Goal: Task Accomplishment & Management: Complete application form

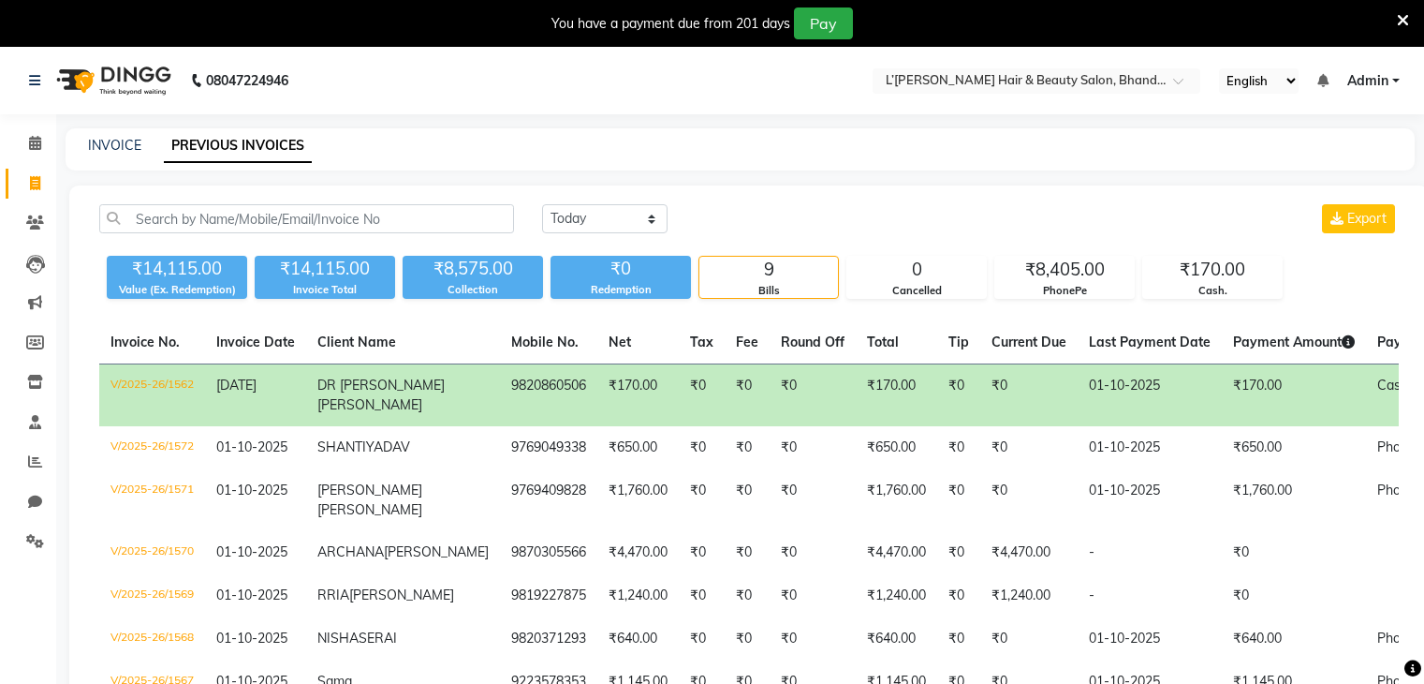
select select "[DATE]"
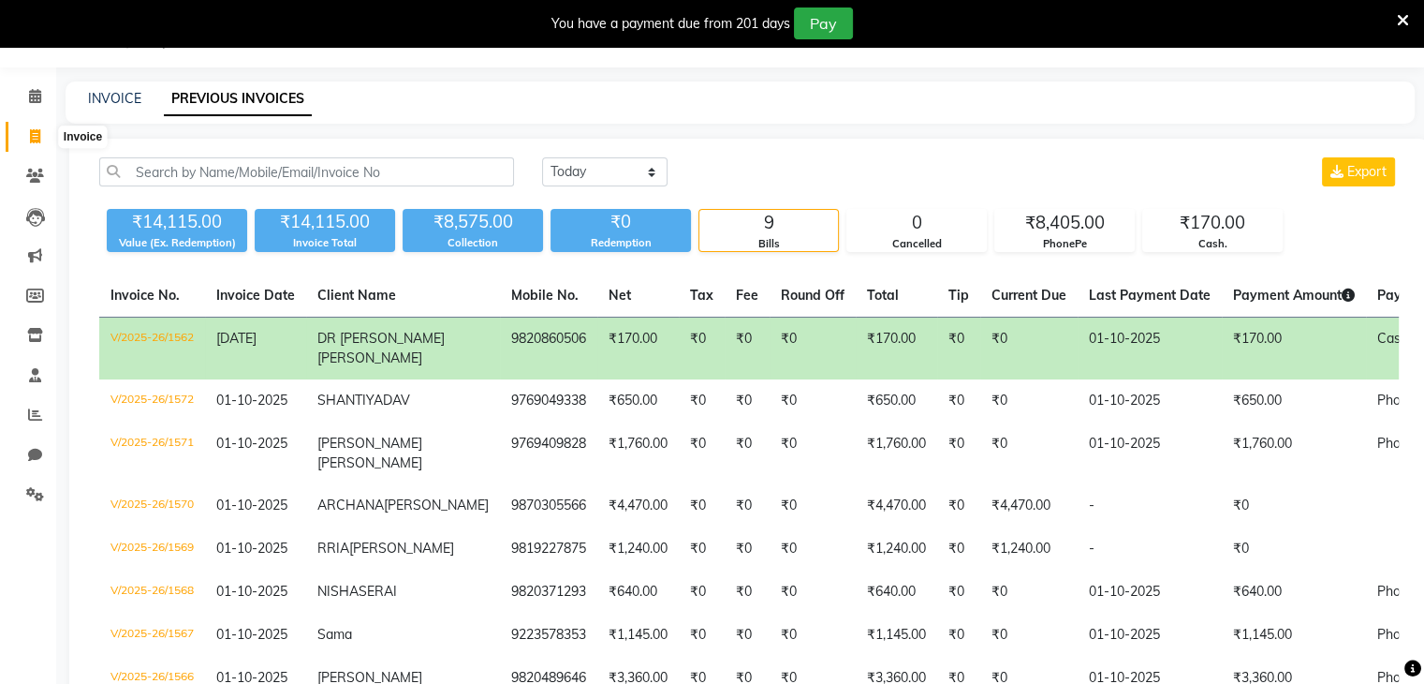
click at [31, 133] on icon at bounding box center [35, 136] width 10 height 14
select select "service"
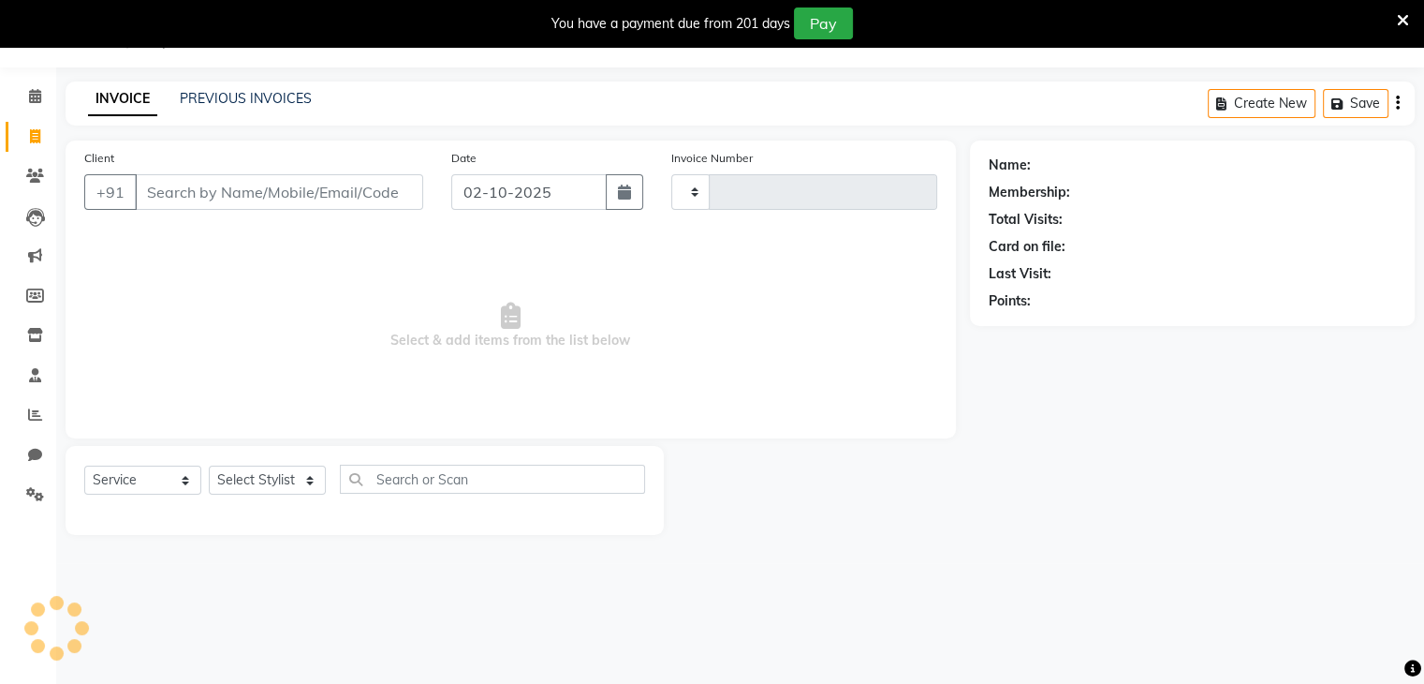
type input "1576"
select select "7828"
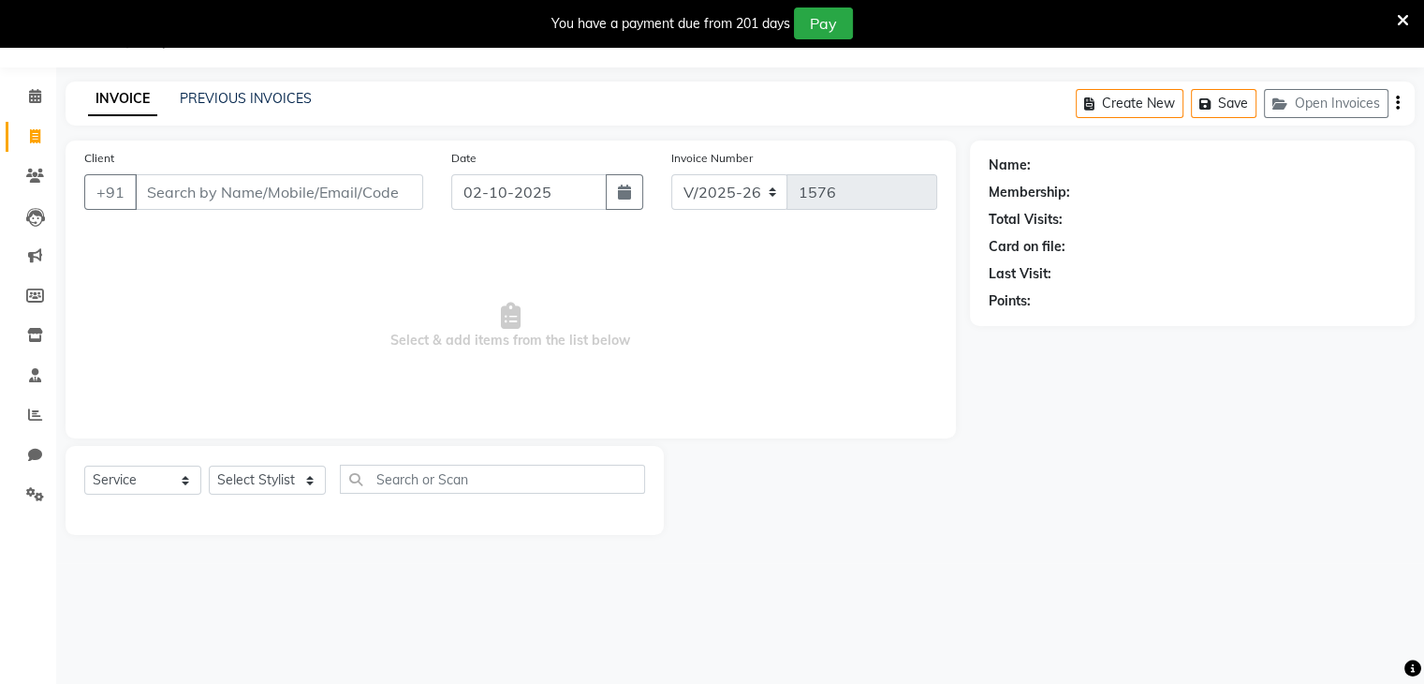
click at [192, 190] on input "Client" at bounding box center [279, 192] width 288 height 36
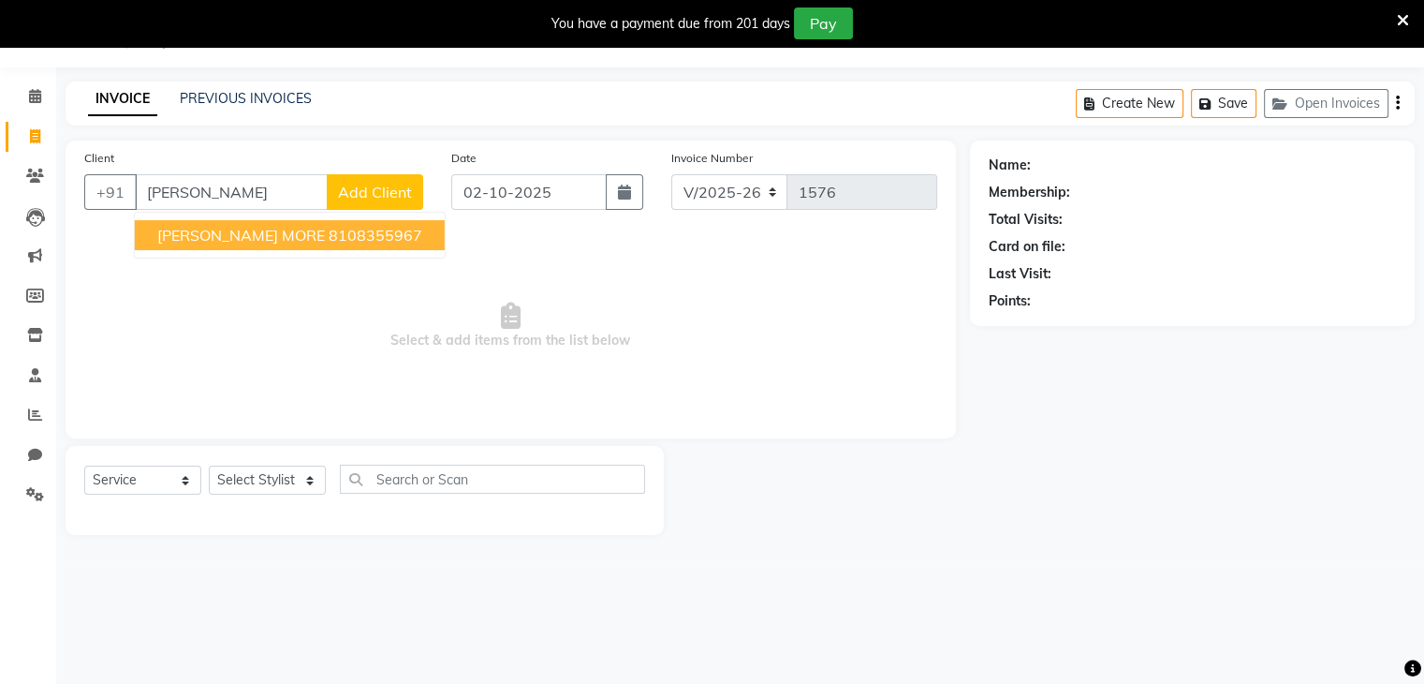
click at [229, 229] on span "NIVEDITA MORE" at bounding box center [241, 235] width 168 height 19
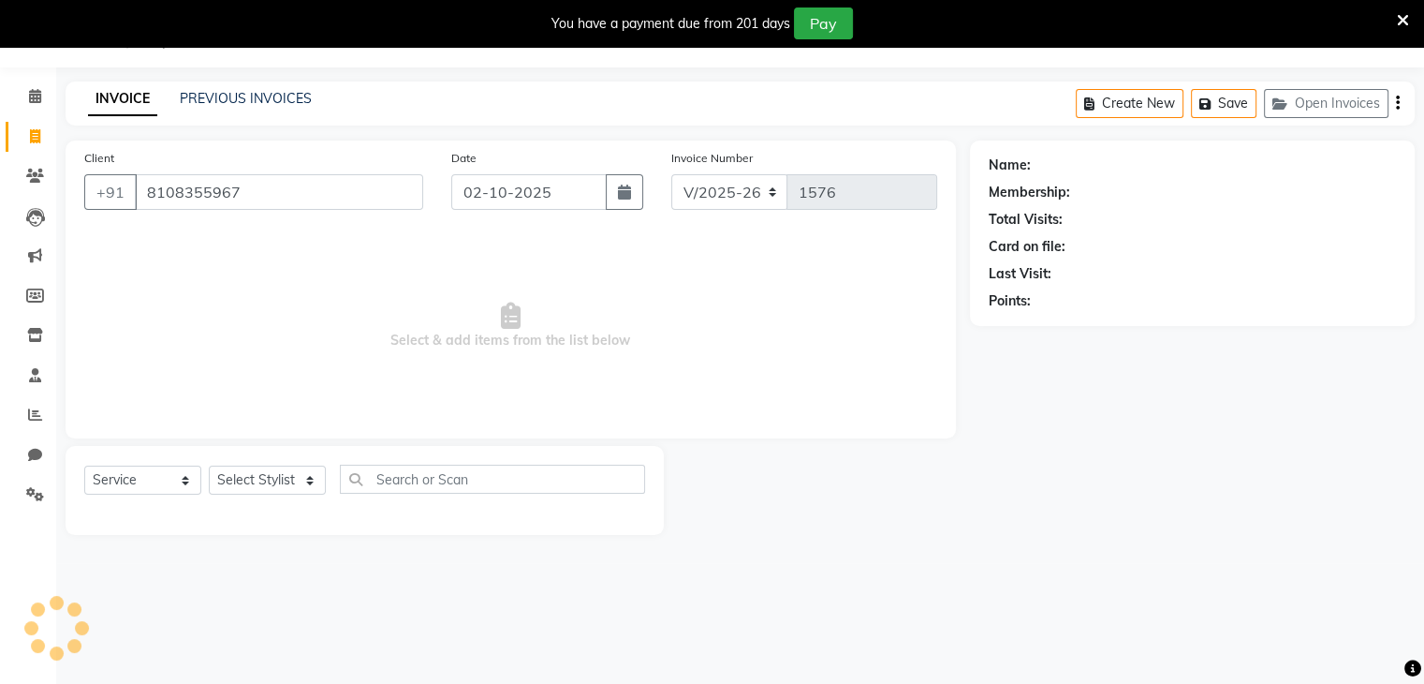
type input "8108355967"
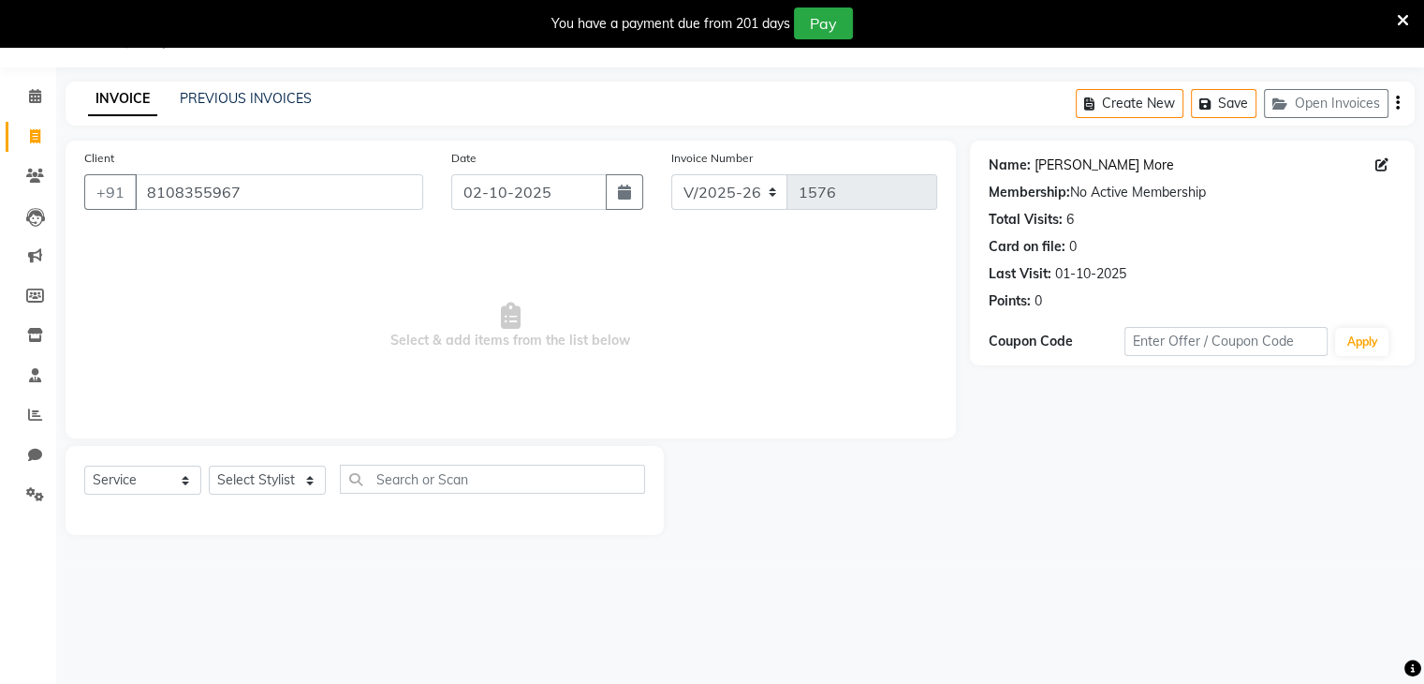
click at [1053, 162] on link "Nivedita More" at bounding box center [1105, 165] width 140 height 20
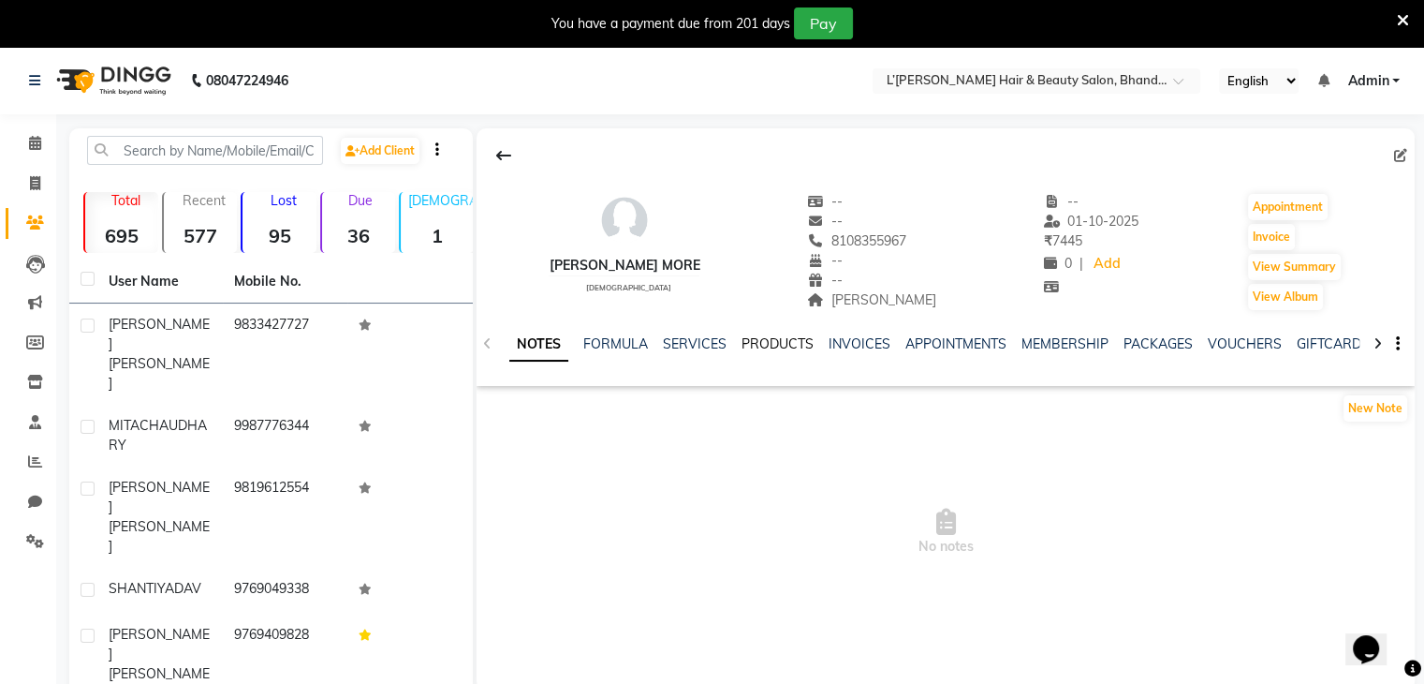
click at [768, 346] on link "PRODUCTS" at bounding box center [778, 343] width 72 height 17
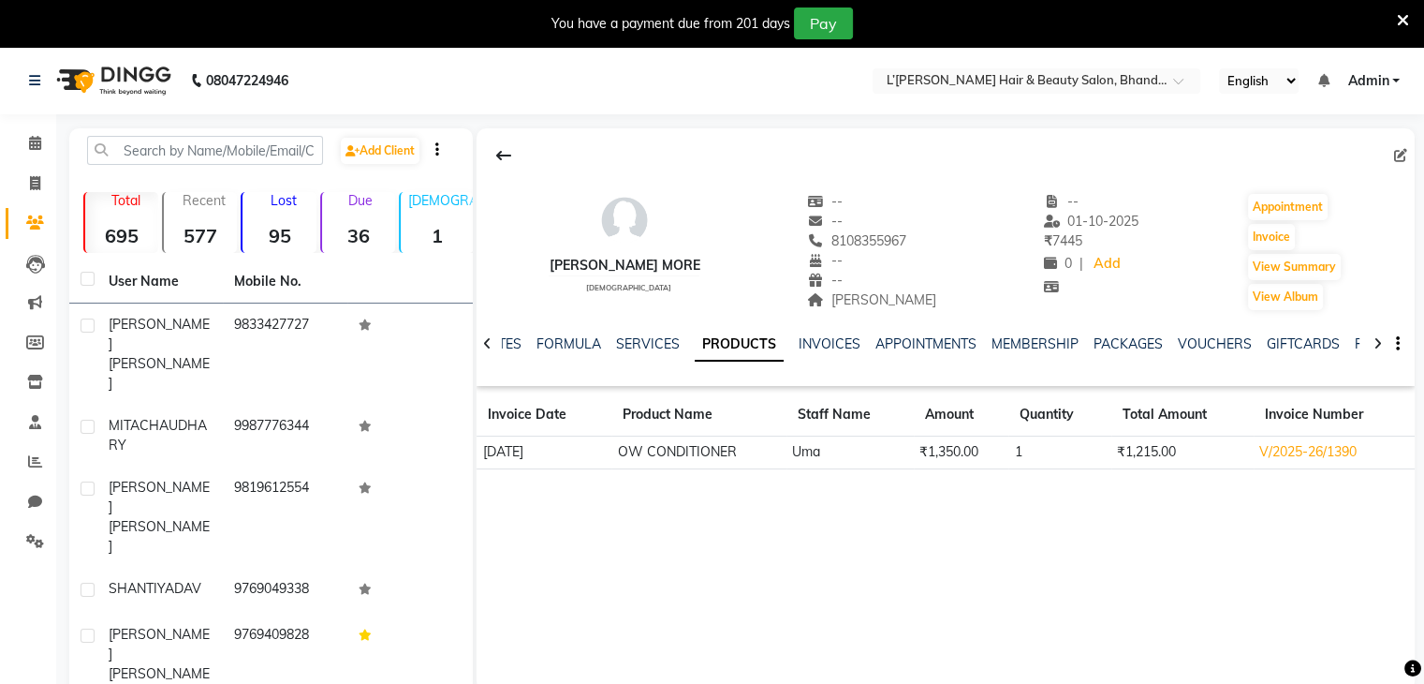
click at [1084, 514] on div "NIVEDITA MORE female -- -- 8108355967 -- -- MAYURESH SRISTY -- 01-10-2025 ₹ 744…" at bounding box center [946, 409] width 938 height 562
click at [31, 184] on icon at bounding box center [35, 183] width 10 height 14
select select "7828"
select select "service"
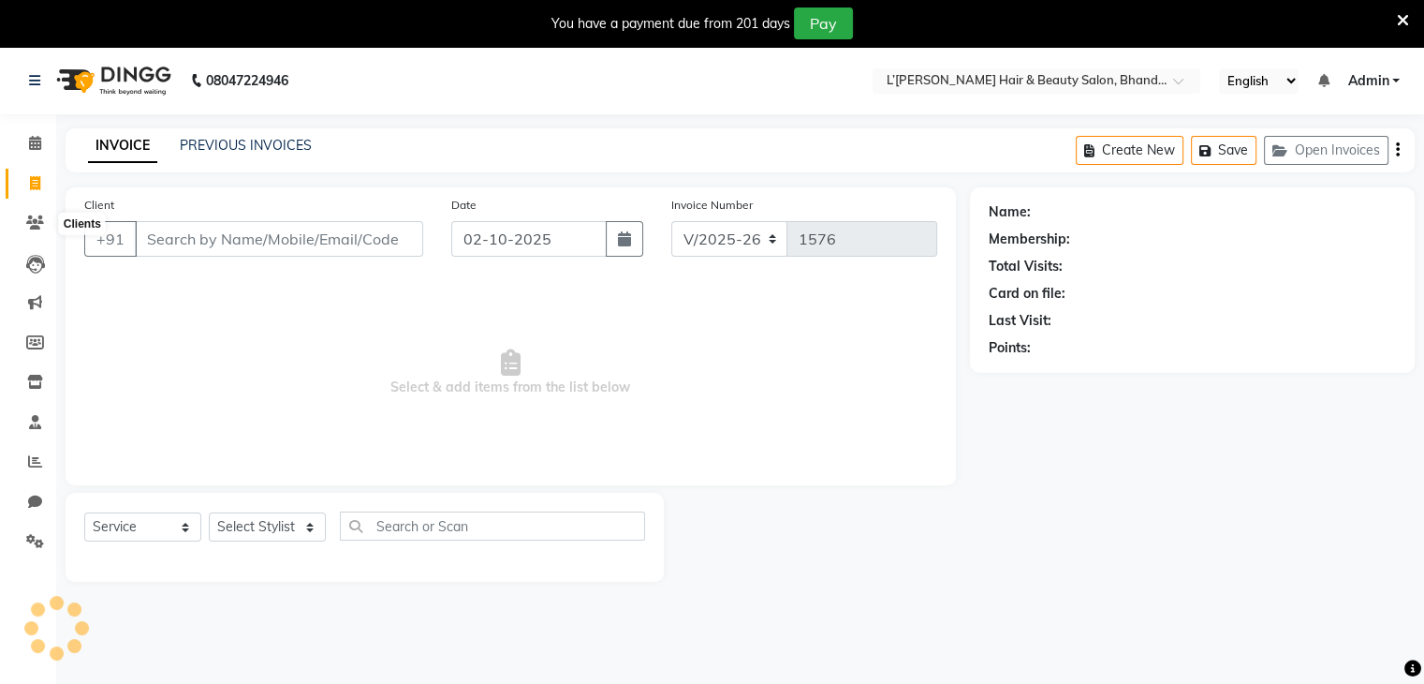
scroll to position [47, 0]
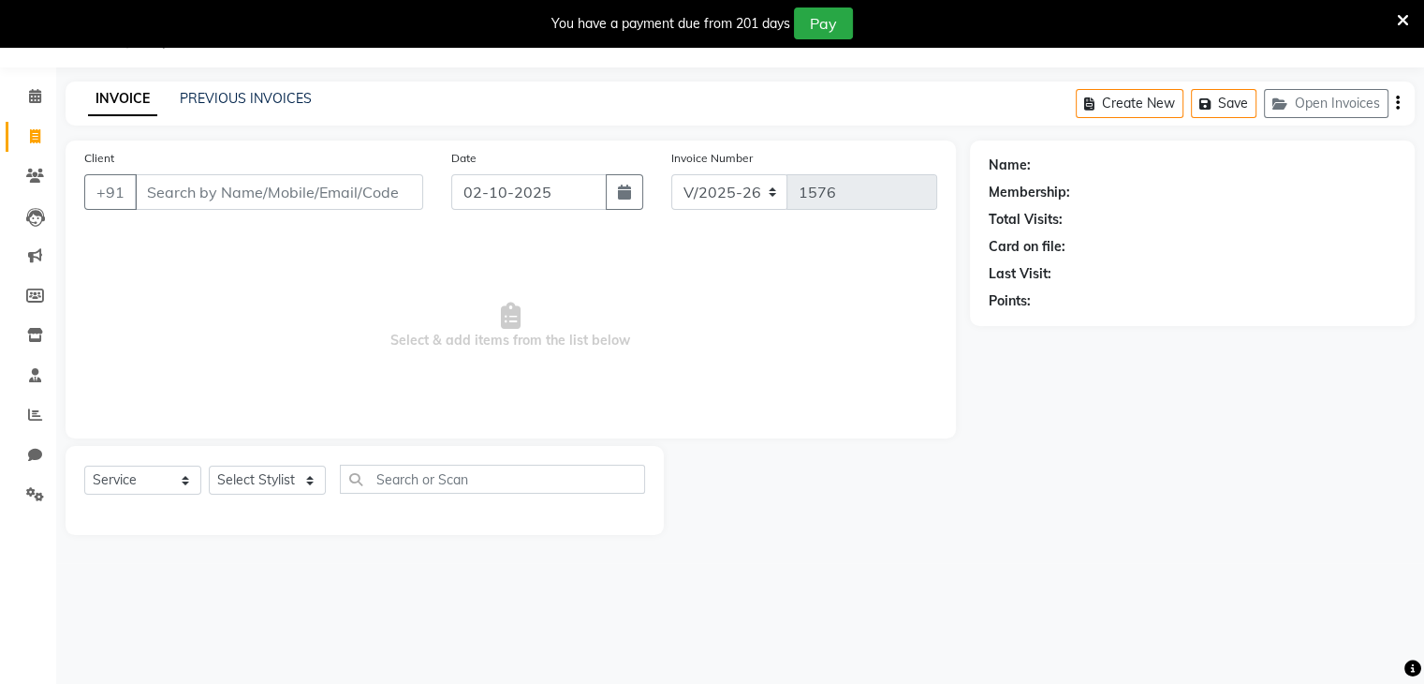
click at [162, 193] on input "Client" at bounding box center [279, 192] width 288 height 36
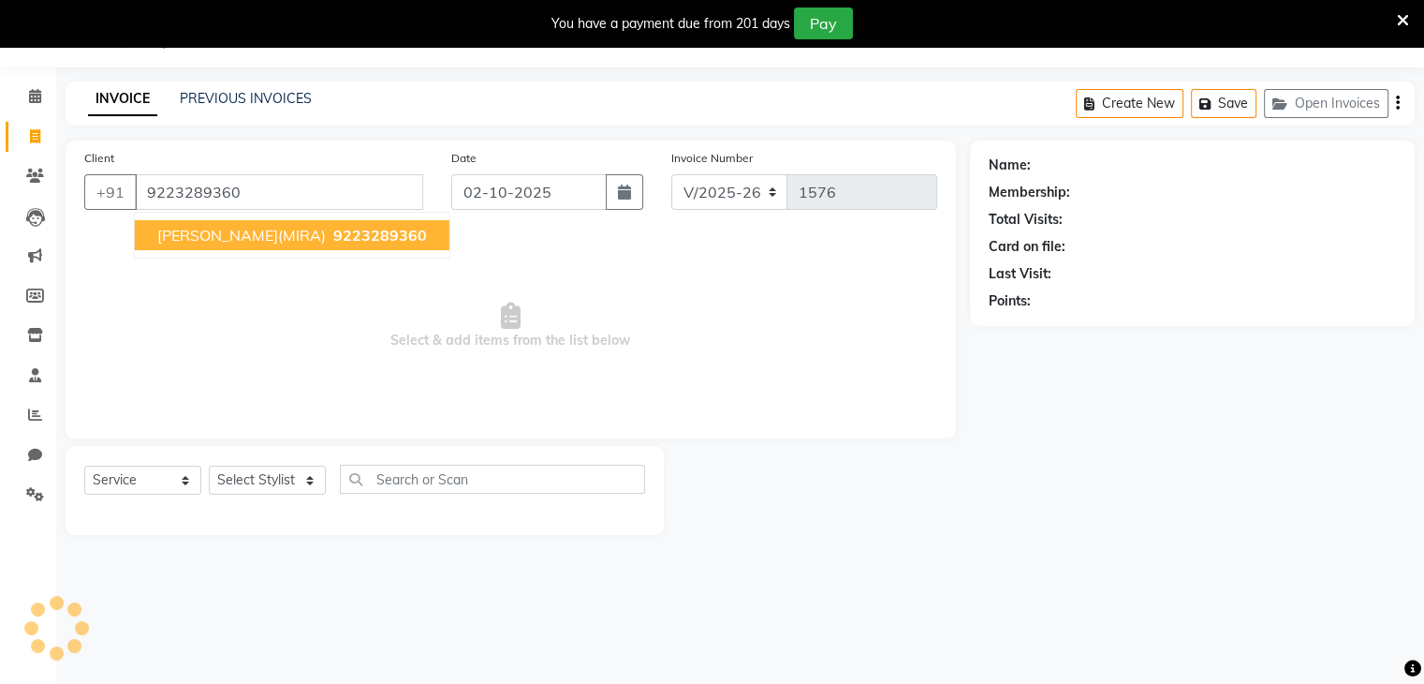
type input "9223289360"
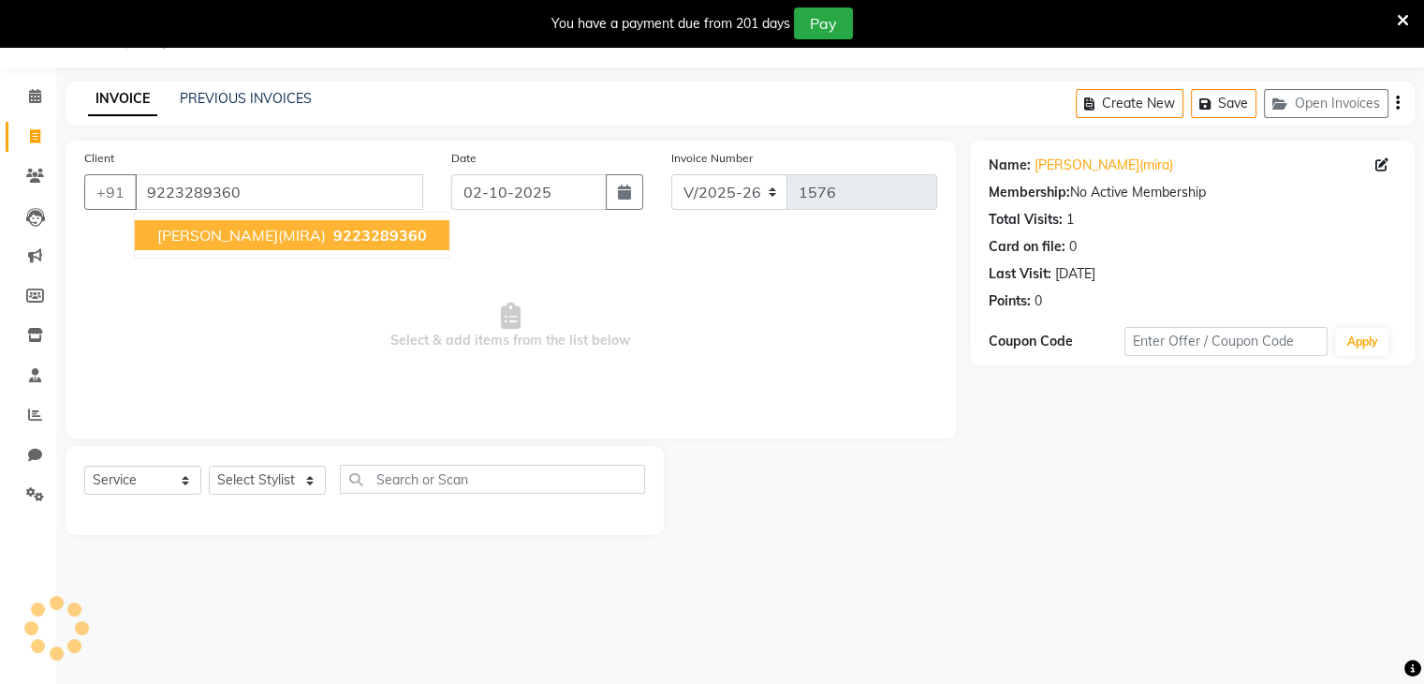
click at [202, 226] on span "MINAL(MIRA)" at bounding box center [241, 235] width 169 height 19
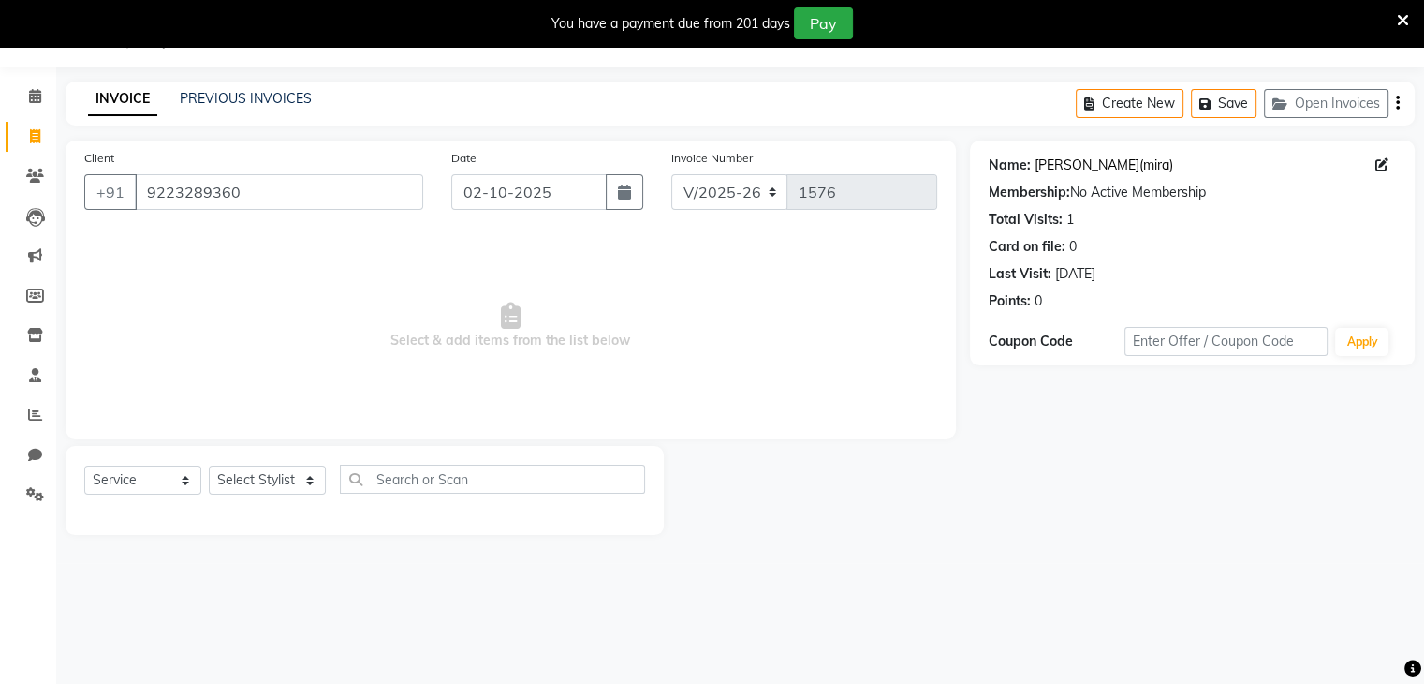
click at [1049, 165] on link "Minal(mira)" at bounding box center [1104, 165] width 139 height 20
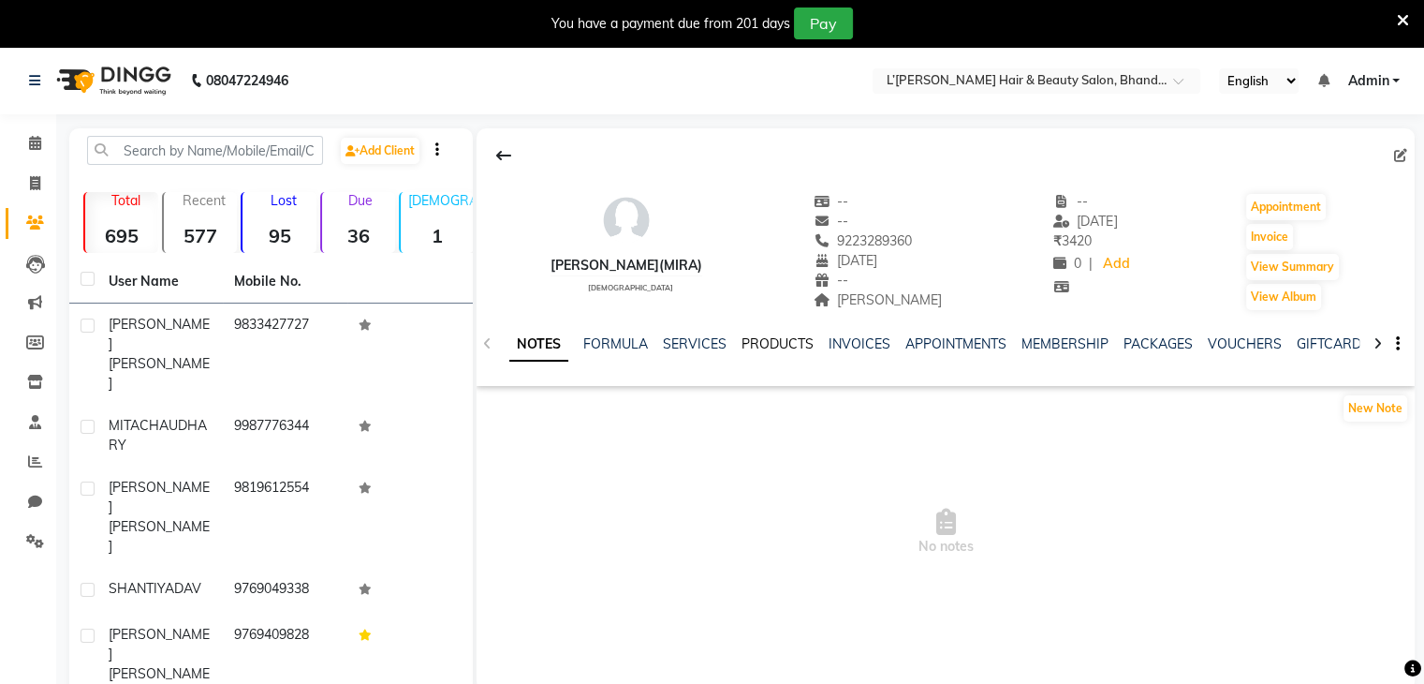
click at [764, 342] on link "PRODUCTS" at bounding box center [778, 343] width 72 height 17
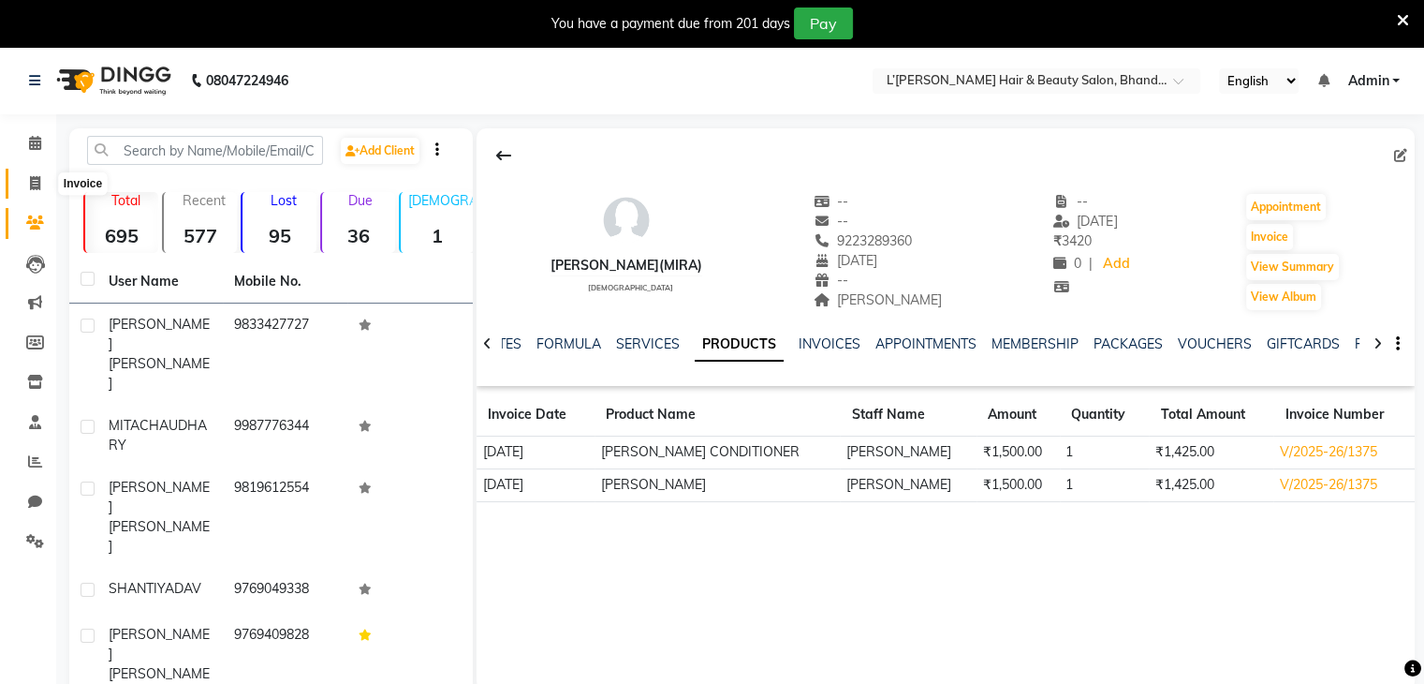
click at [34, 184] on icon at bounding box center [35, 183] width 10 height 14
select select "7828"
select select "service"
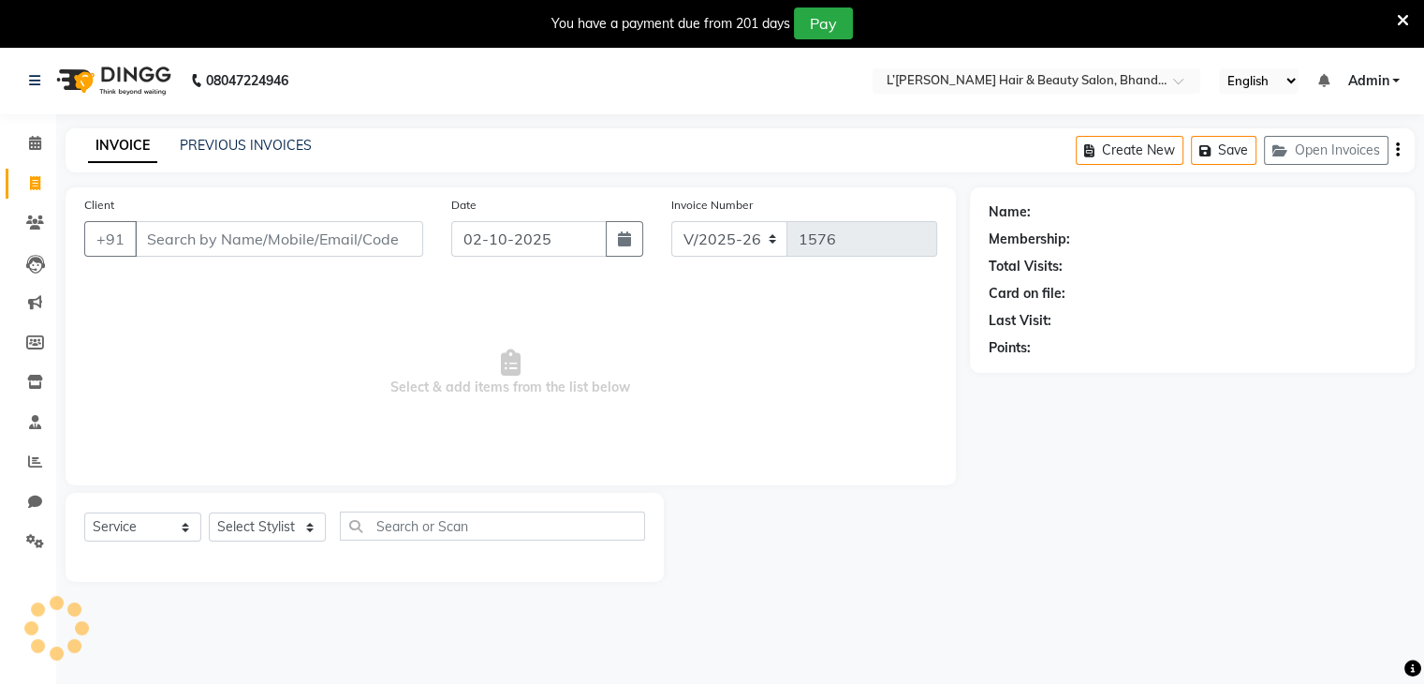
scroll to position [47, 0]
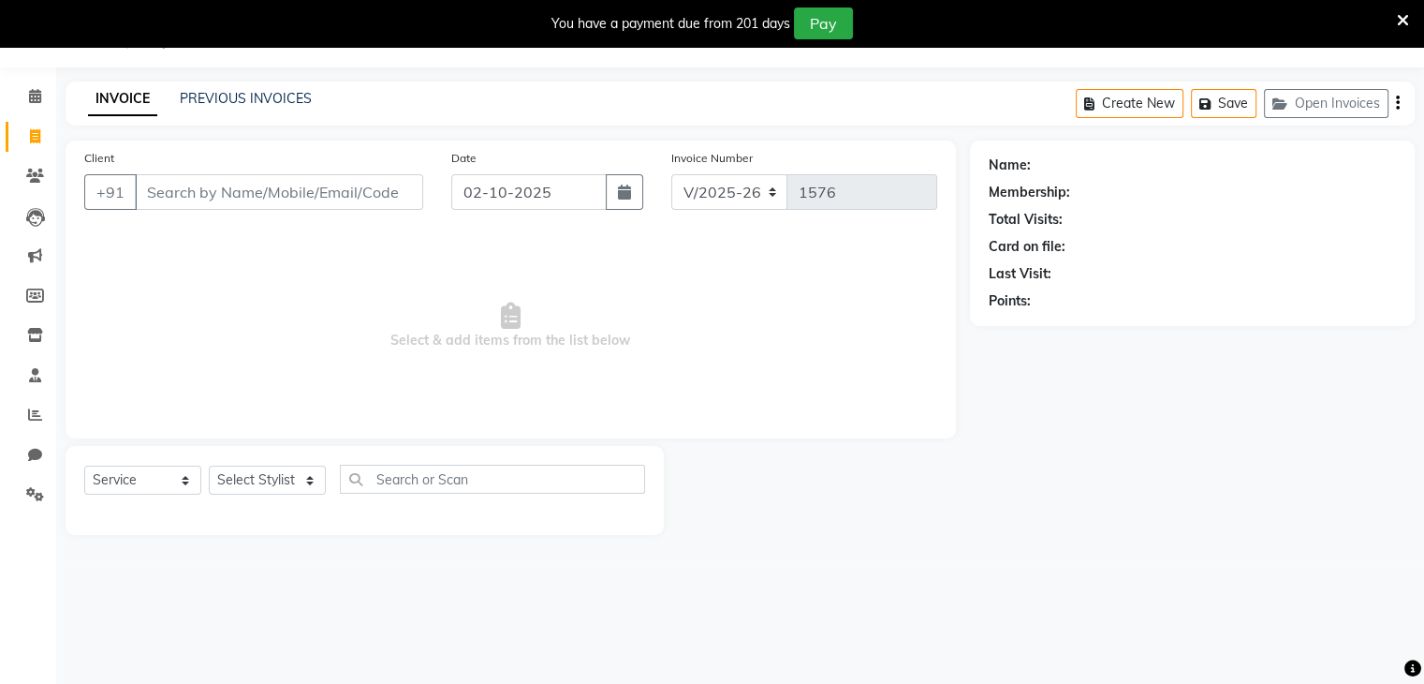
click at [155, 190] on input "Client" at bounding box center [279, 192] width 288 height 36
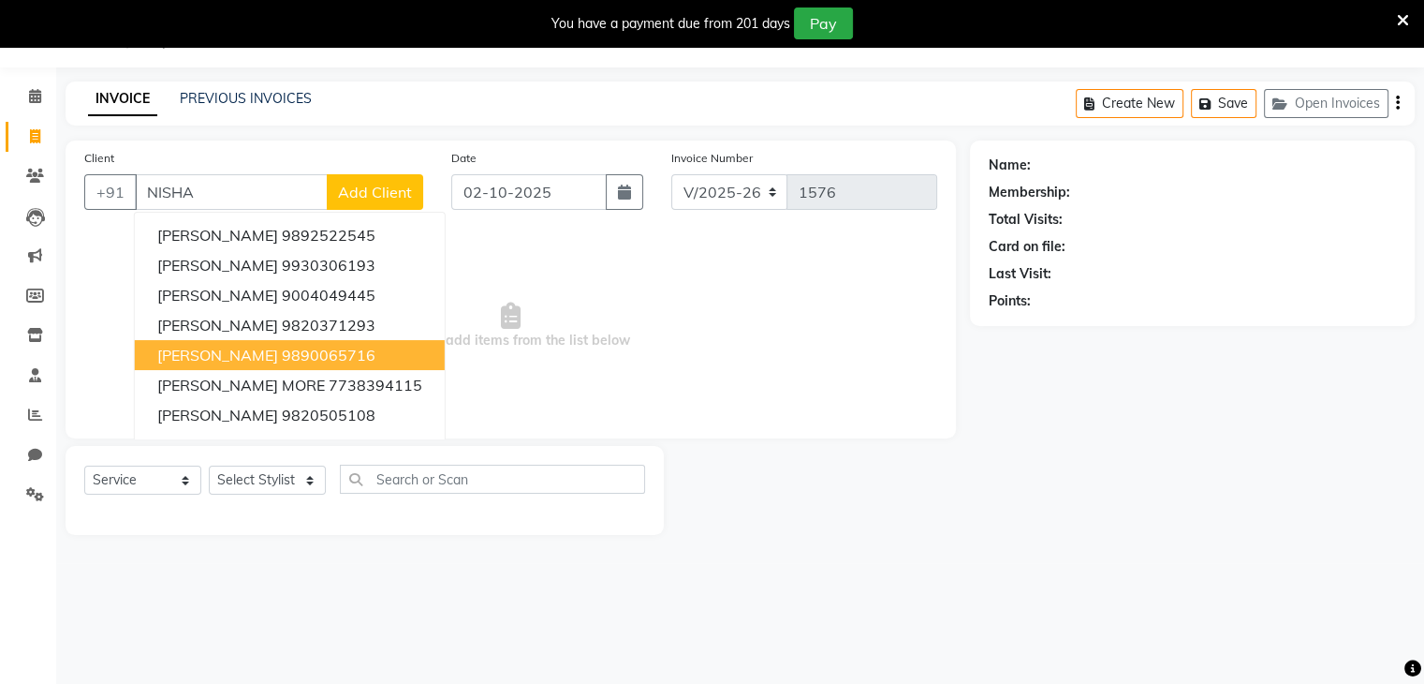
click at [191, 362] on span "NISHA SHARMA" at bounding box center [217, 355] width 121 height 19
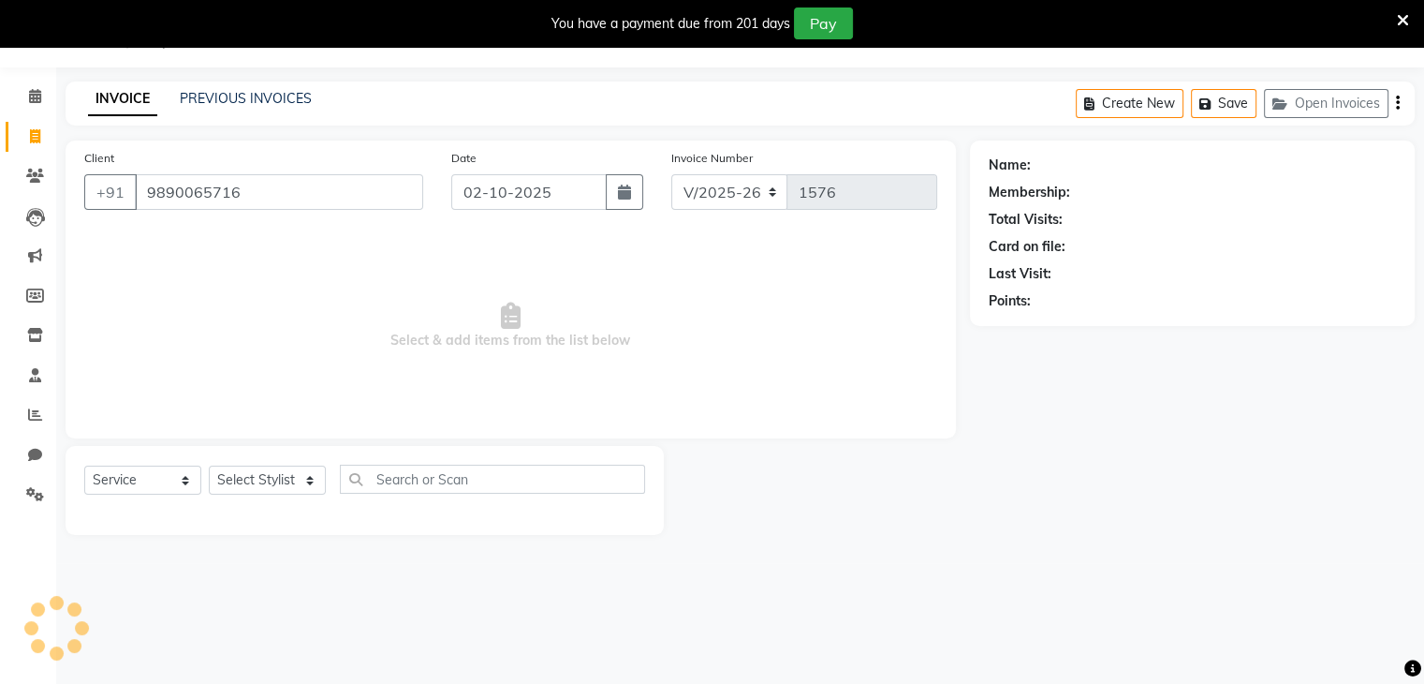
type input "9890065716"
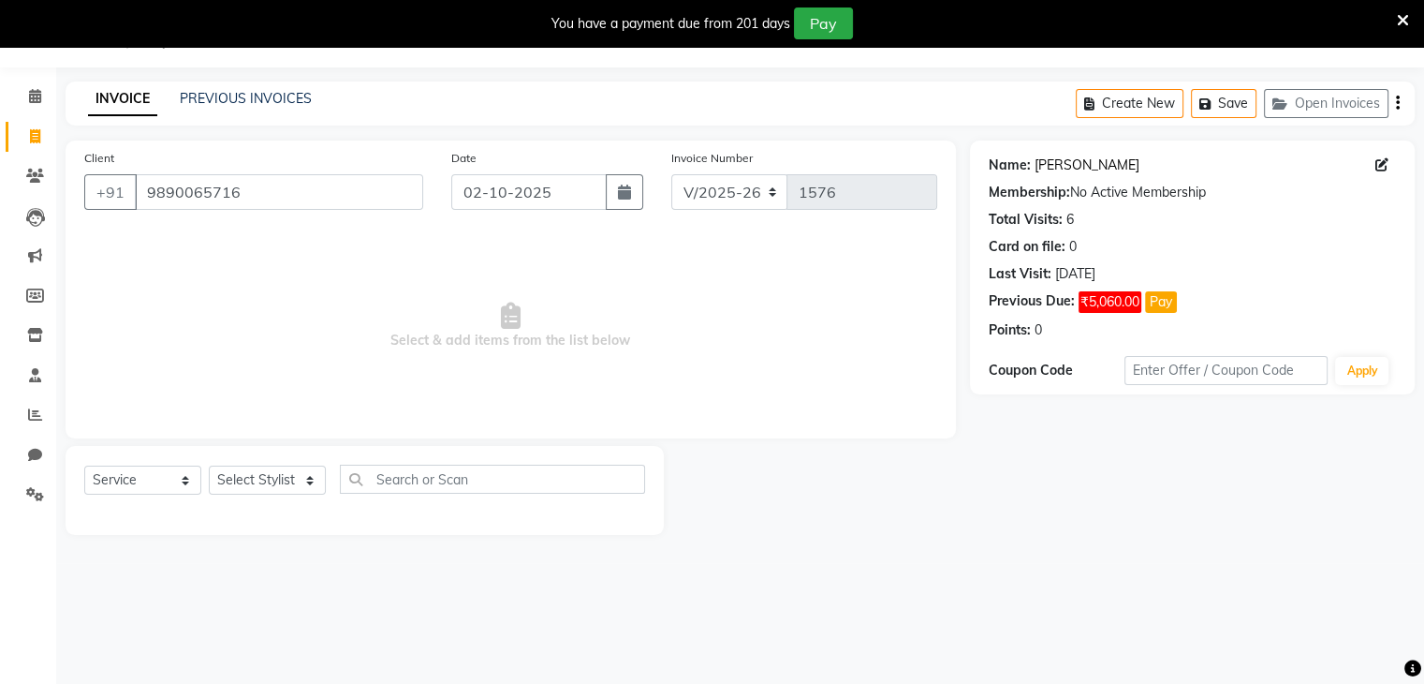
click at [1071, 169] on link "Nisha Sharma" at bounding box center [1087, 165] width 105 height 20
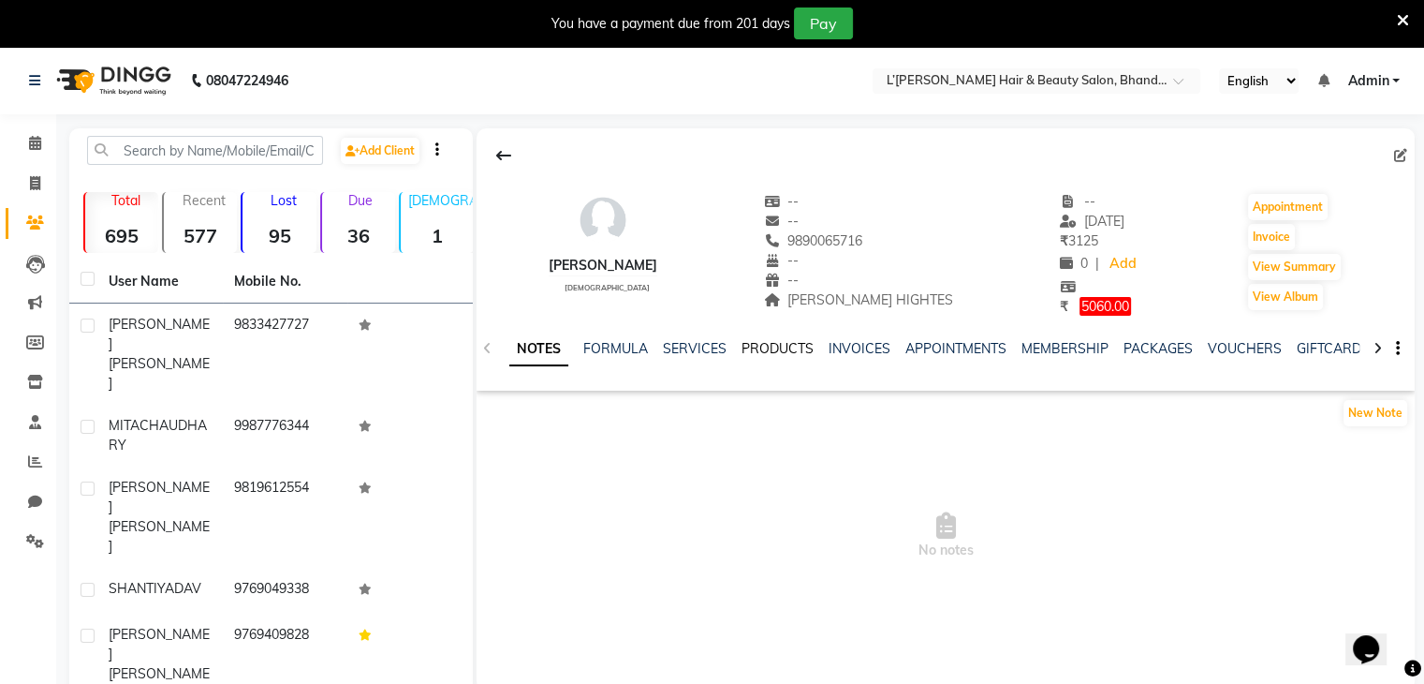
click at [772, 347] on link "PRODUCTS" at bounding box center [778, 348] width 72 height 17
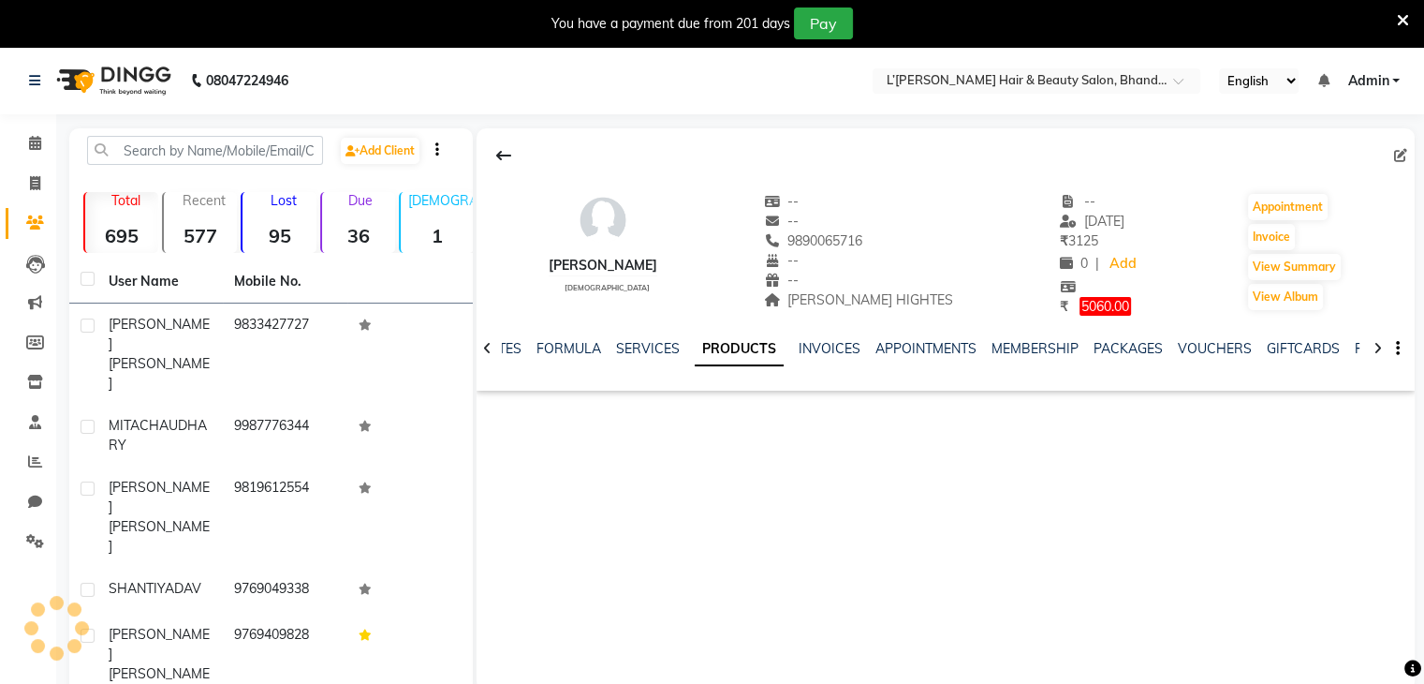
click at [723, 346] on link "PRODUCTS" at bounding box center [739, 349] width 89 height 34
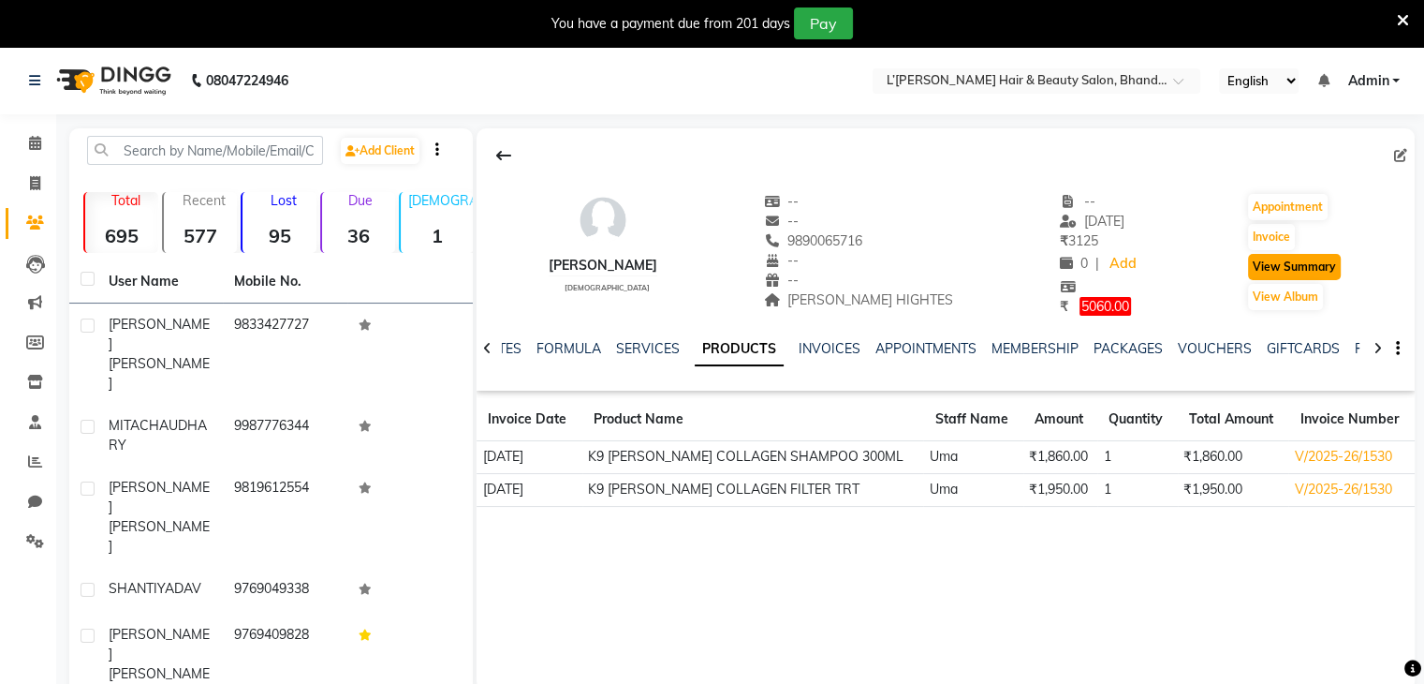
click at [1285, 265] on button "View Summary" at bounding box center [1294, 267] width 93 height 26
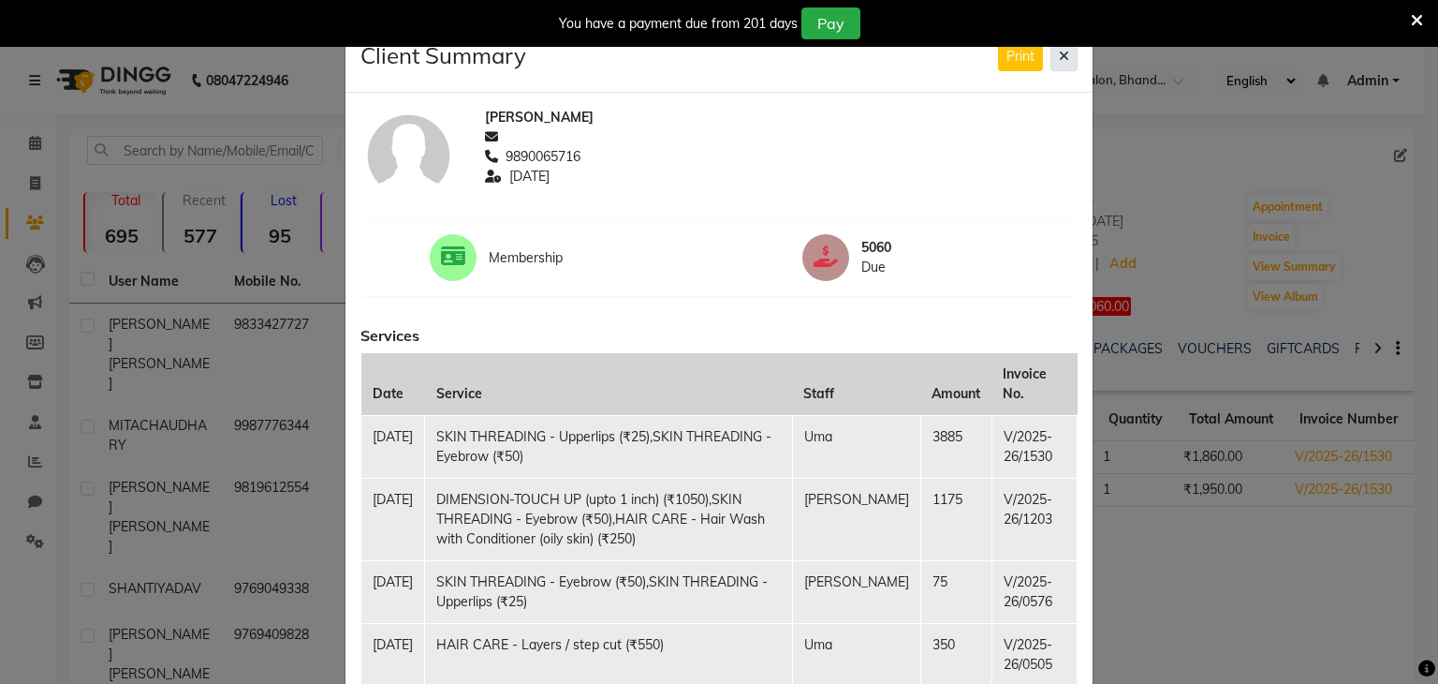
click at [1051, 57] on button at bounding box center [1064, 56] width 27 height 29
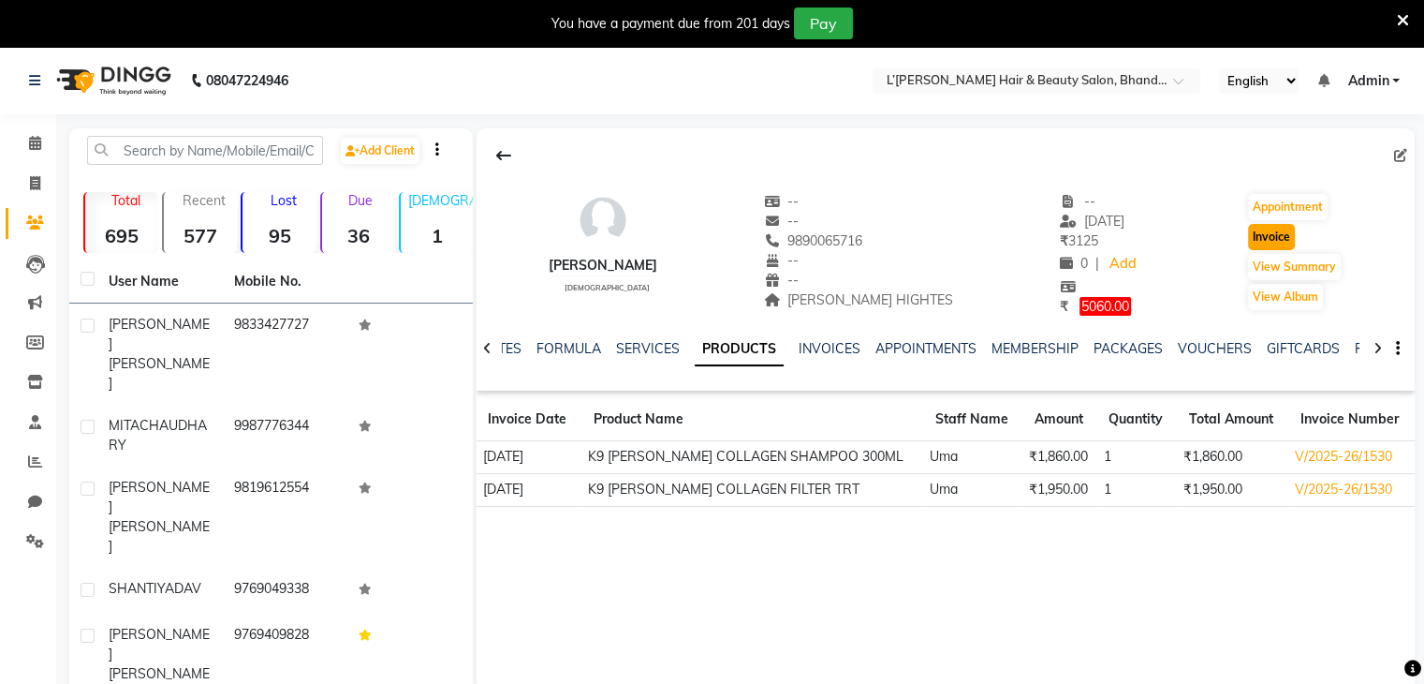
click at [1264, 235] on button "Invoice" at bounding box center [1271, 237] width 47 height 26
select select "service"
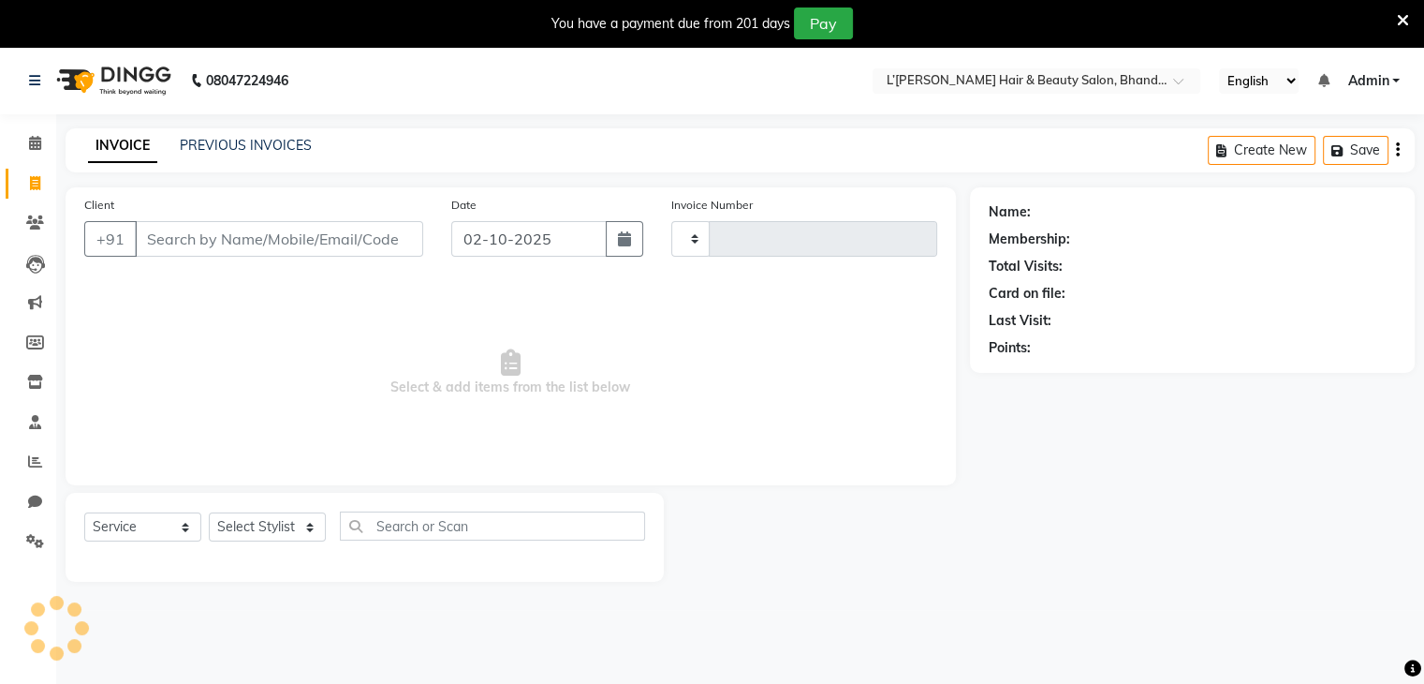
scroll to position [47, 0]
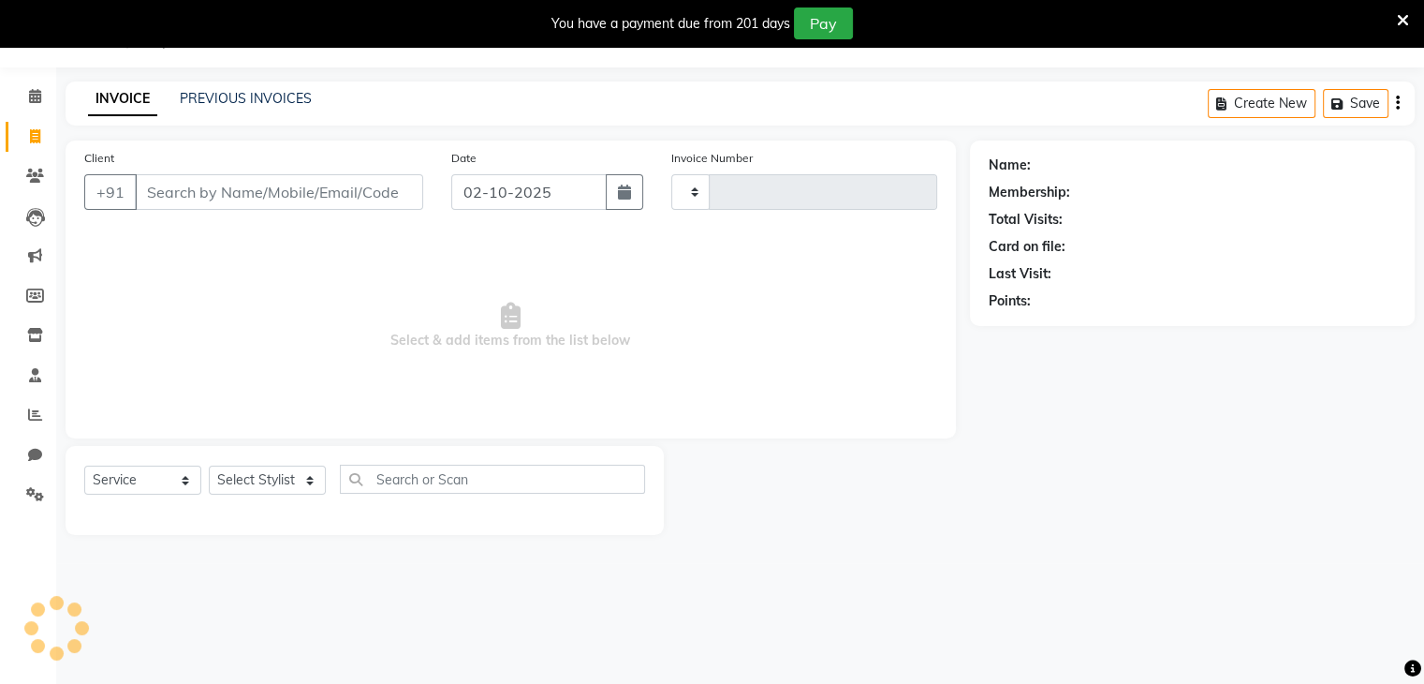
type input "1576"
select select "7828"
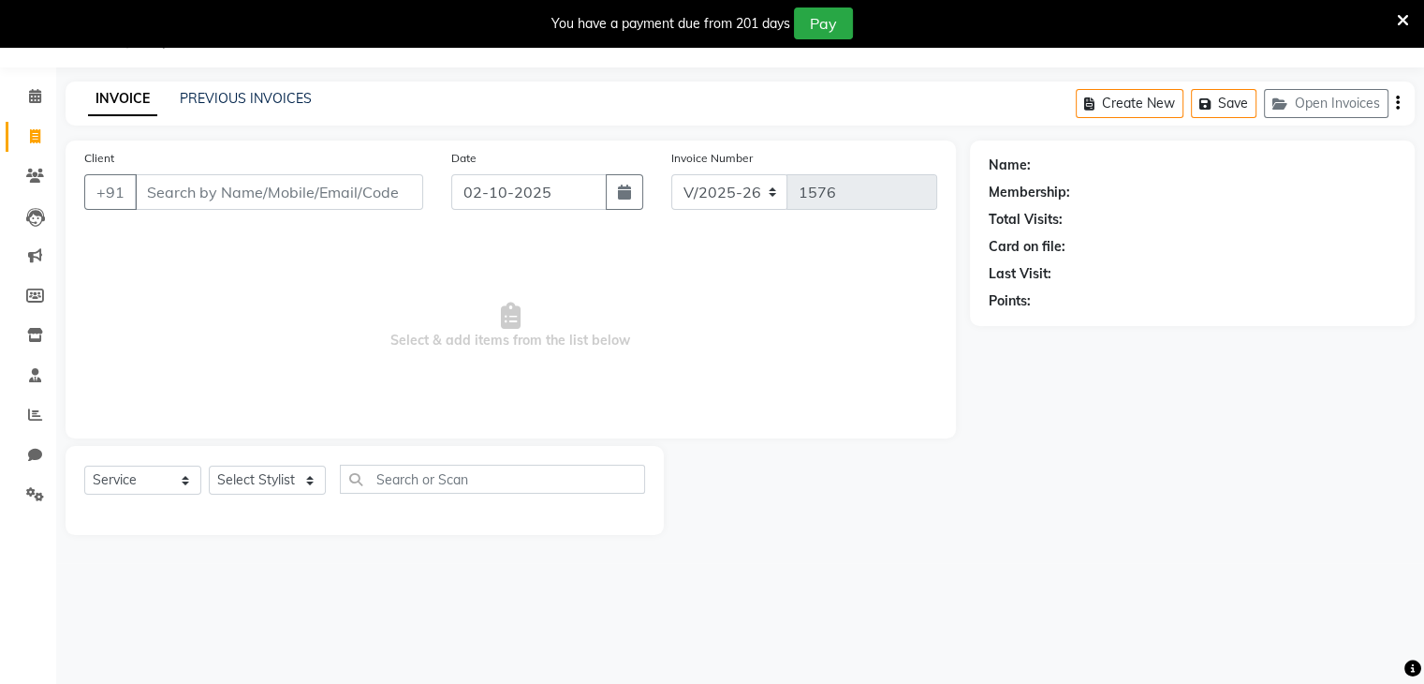
type input "9890065716"
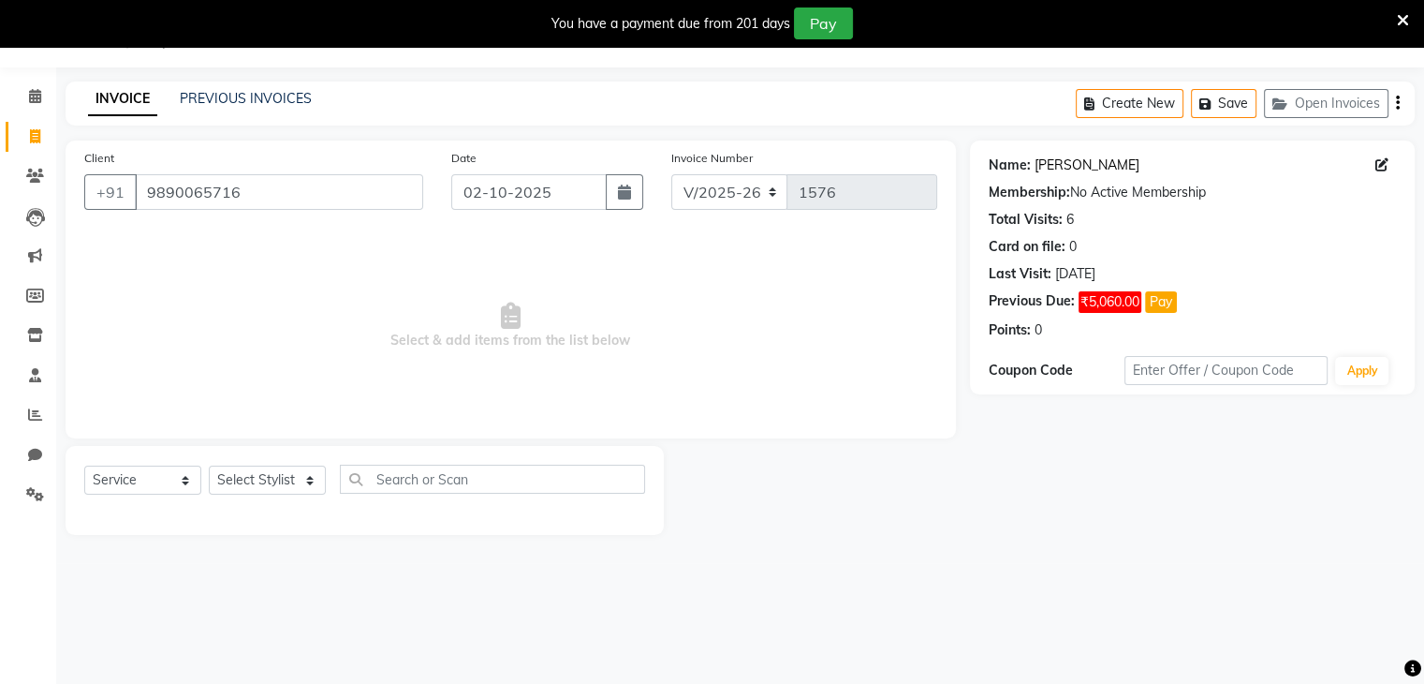
click at [1063, 170] on link "Nisha Sharma" at bounding box center [1087, 165] width 105 height 20
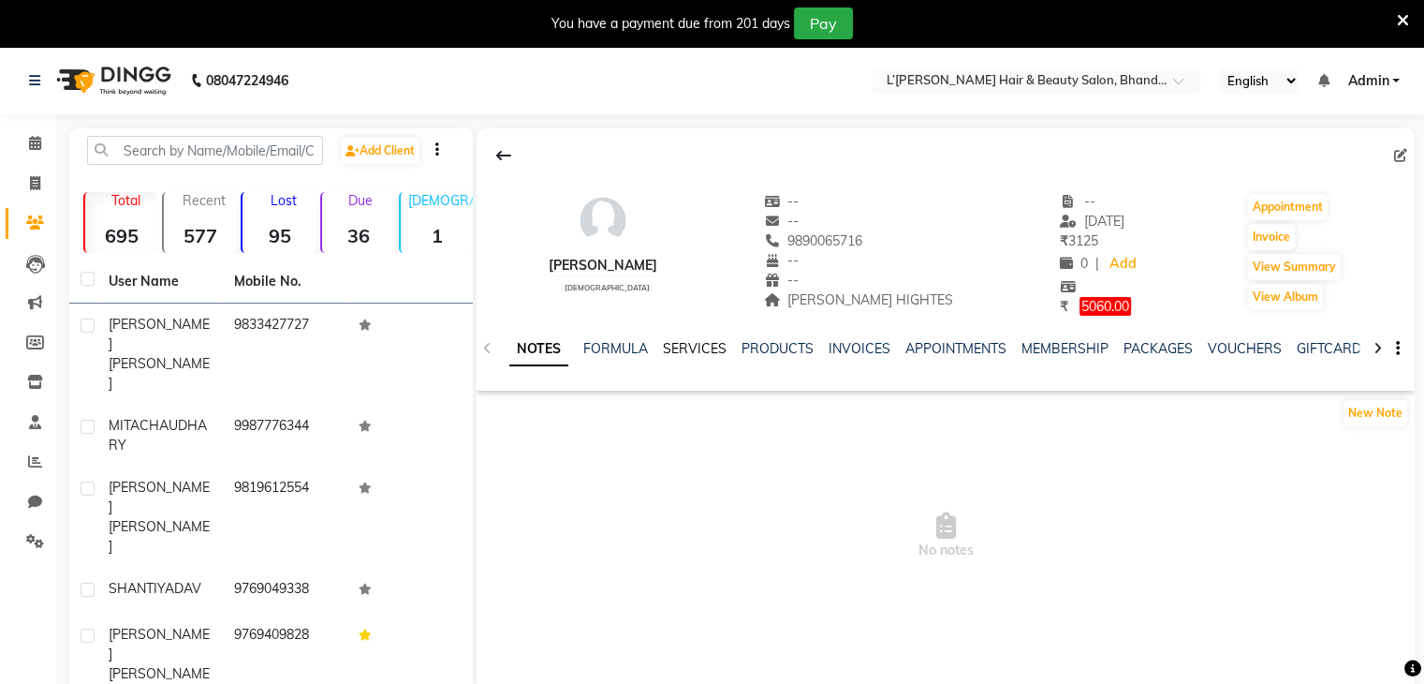
click at [687, 351] on link "SERVICES" at bounding box center [695, 348] width 64 height 17
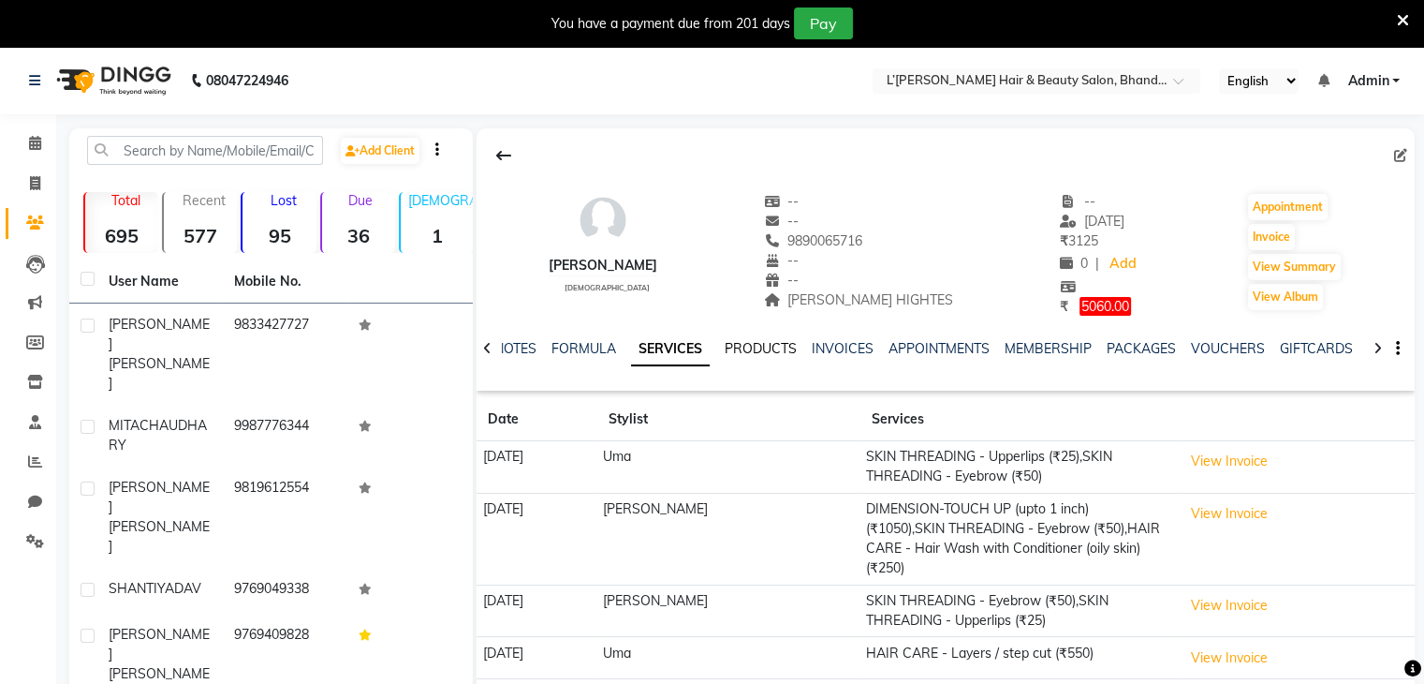
click at [755, 349] on link "PRODUCTS" at bounding box center [761, 348] width 72 height 17
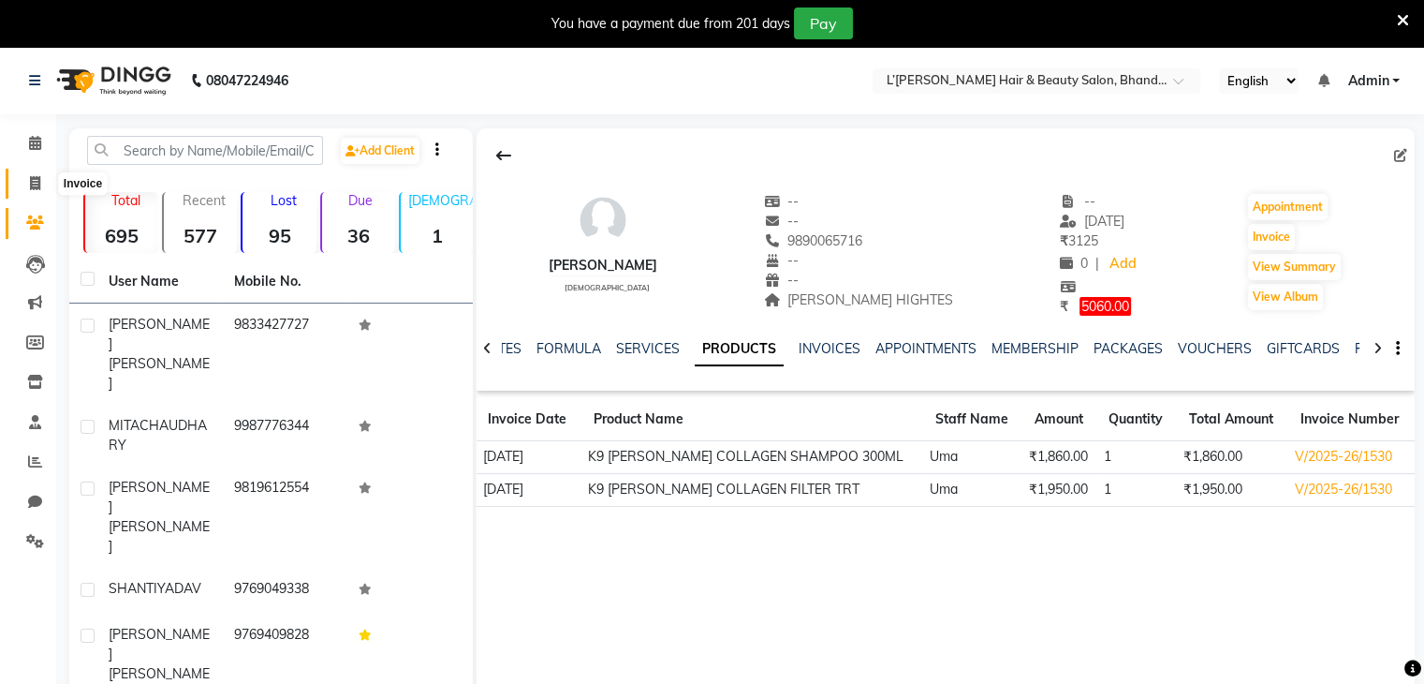
click at [33, 184] on icon at bounding box center [35, 183] width 10 height 14
select select "7828"
select select "service"
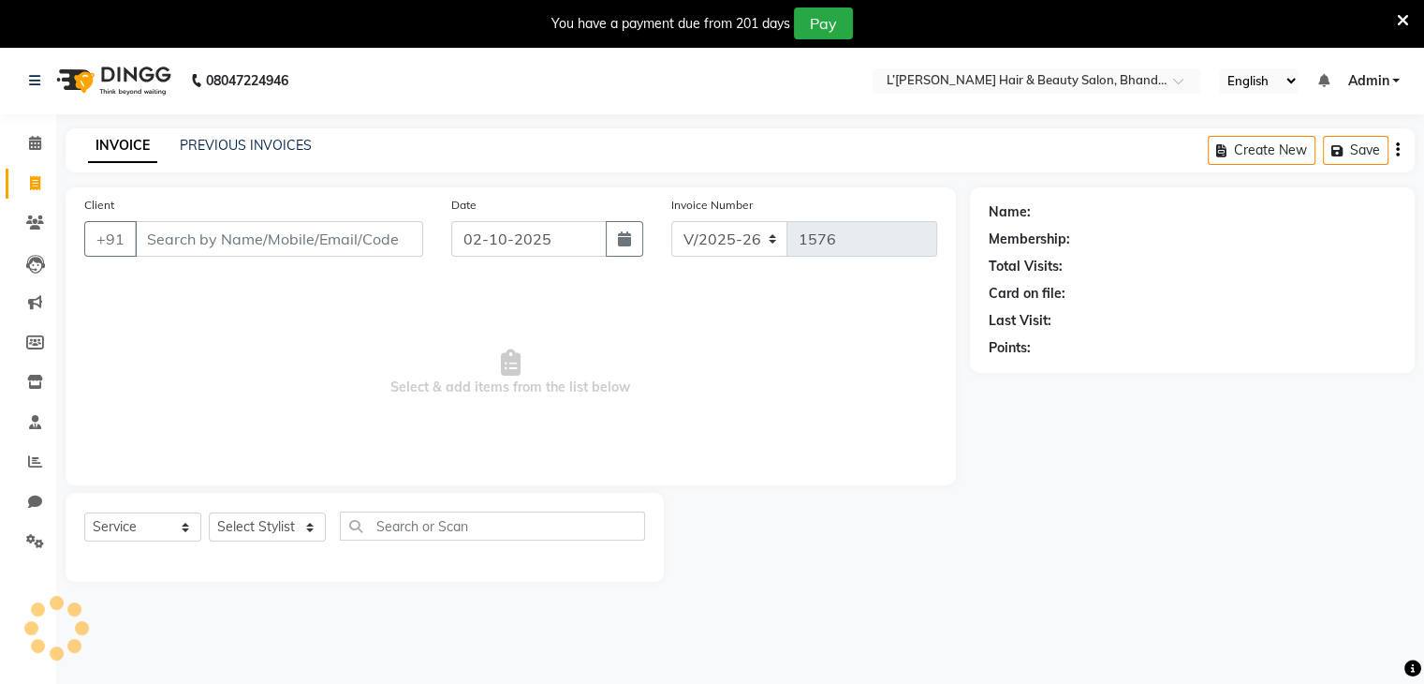
scroll to position [47, 0]
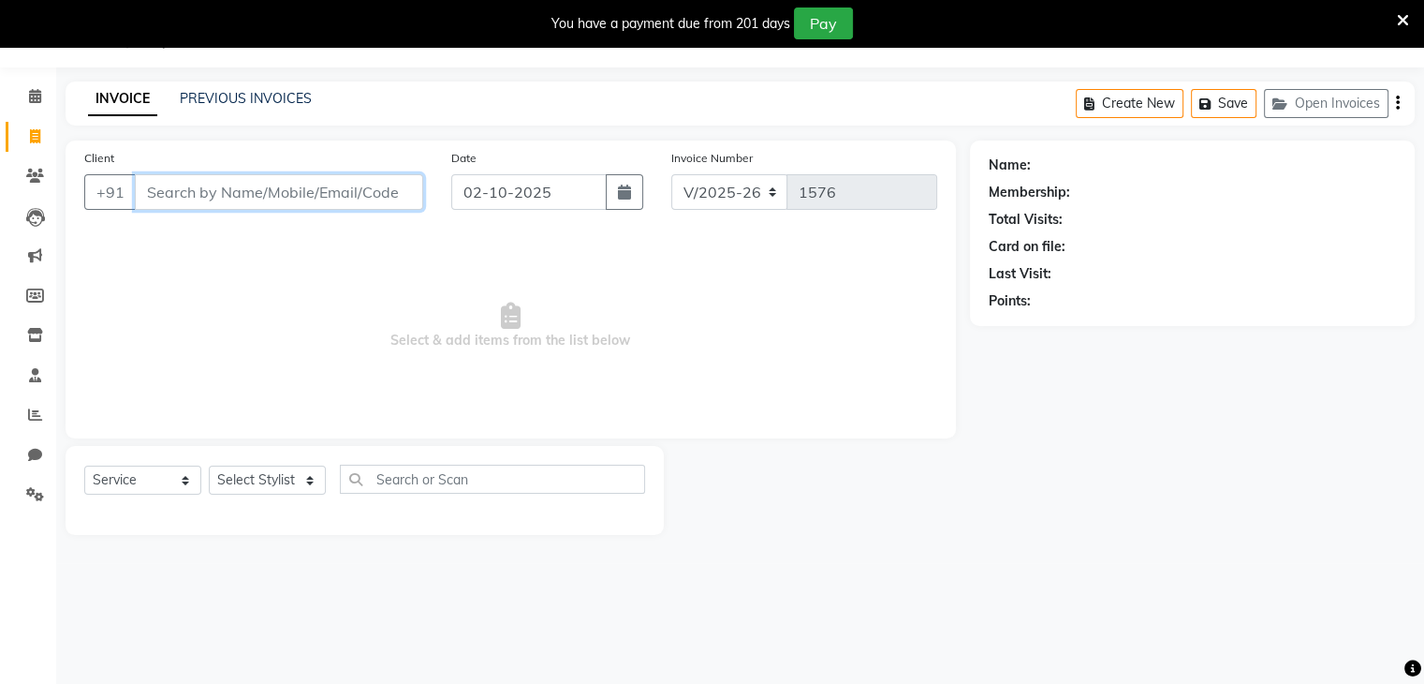
click at [167, 203] on input "Client" at bounding box center [279, 192] width 288 height 36
click at [243, 106] on div "PREVIOUS INVOICES" at bounding box center [246, 99] width 132 height 20
click at [245, 108] on div "PREVIOUS INVOICES" at bounding box center [246, 99] width 132 height 20
click at [255, 87] on div "INVOICE PREVIOUS INVOICES Create New Save Open Invoices" at bounding box center [741, 103] width 1350 height 44
click at [259, 91] on link "PREVIOUS INVOICES" at bounding box center [246, 98] width 132 height 17
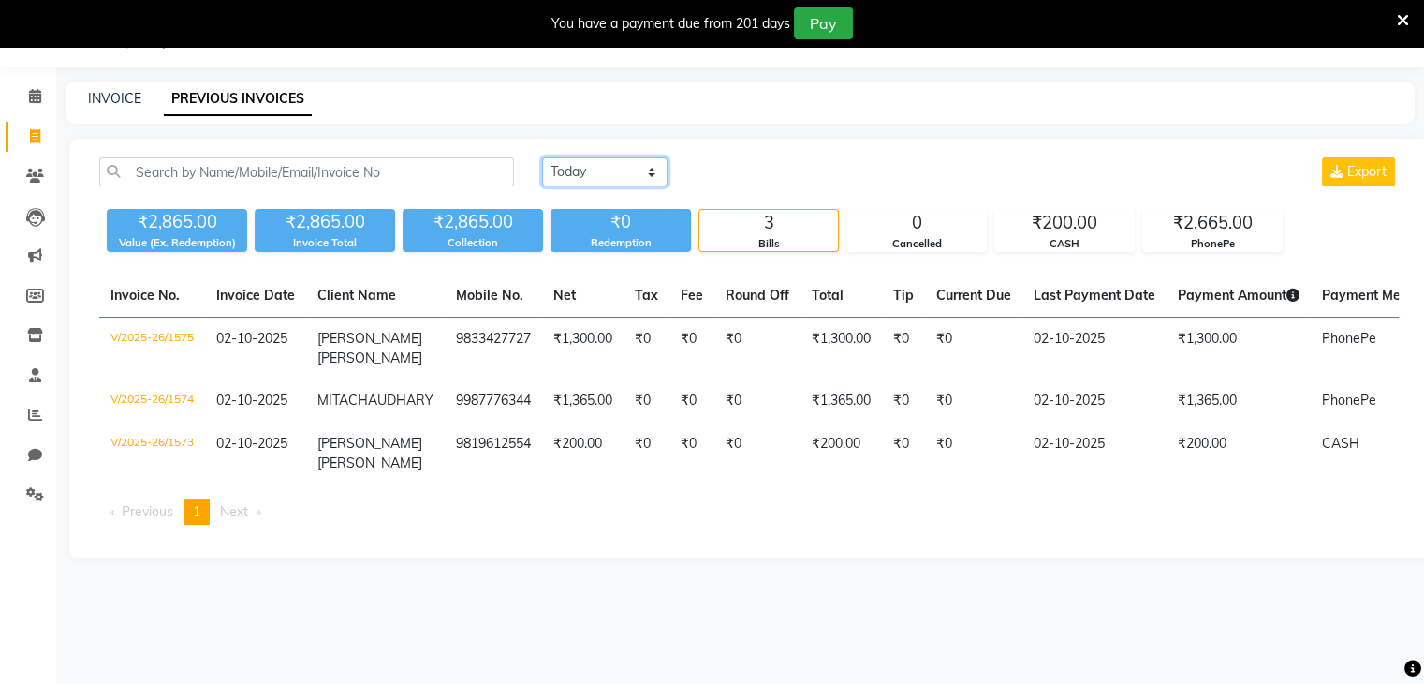
click at [649, 169] on select "[DATE] [DATE] Custom Range" at bounding box center [604, 171] width 125 height 29
select select "range"
click at [542, 157] on select "[DATE] [DATE] Custom Range" at bounding box center [604, 171] width 125 height 29
click at [782, 173] on input "02-10-2025" at bounding box center [757, 172] width 131 height 26
select select "10"
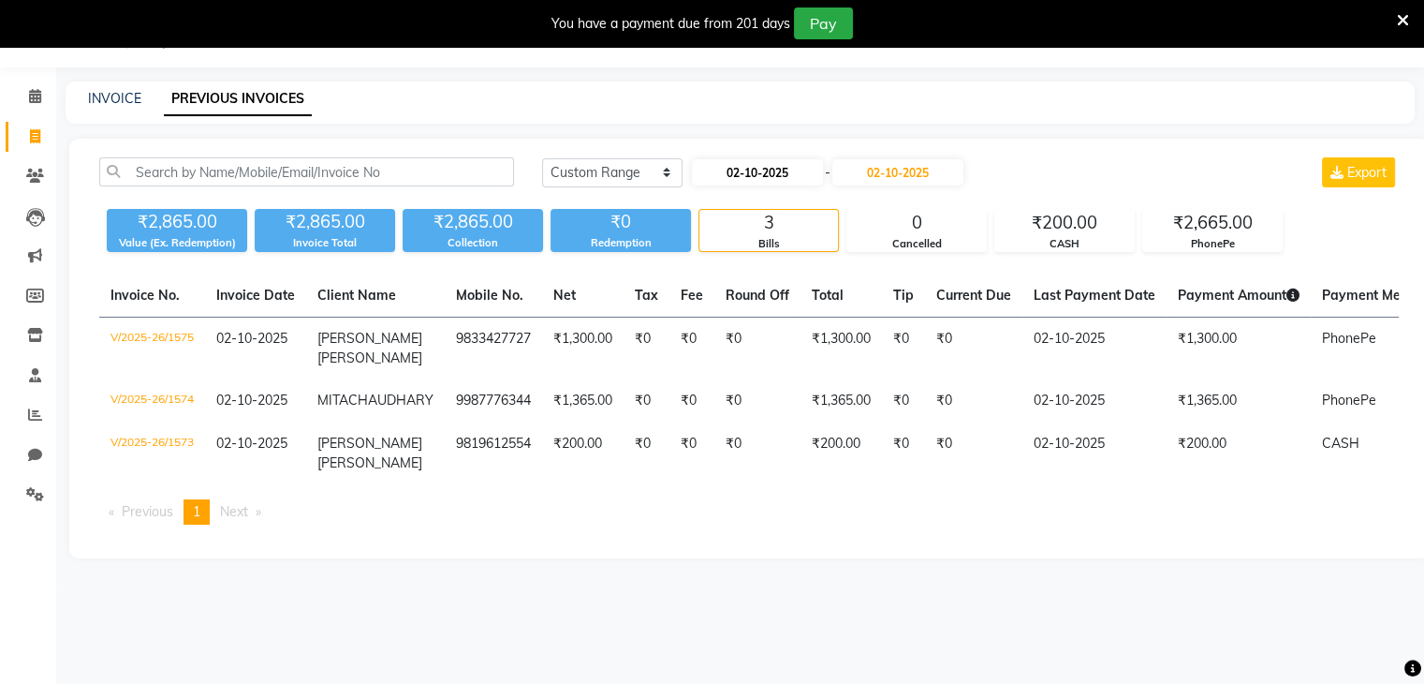
select select "2025"
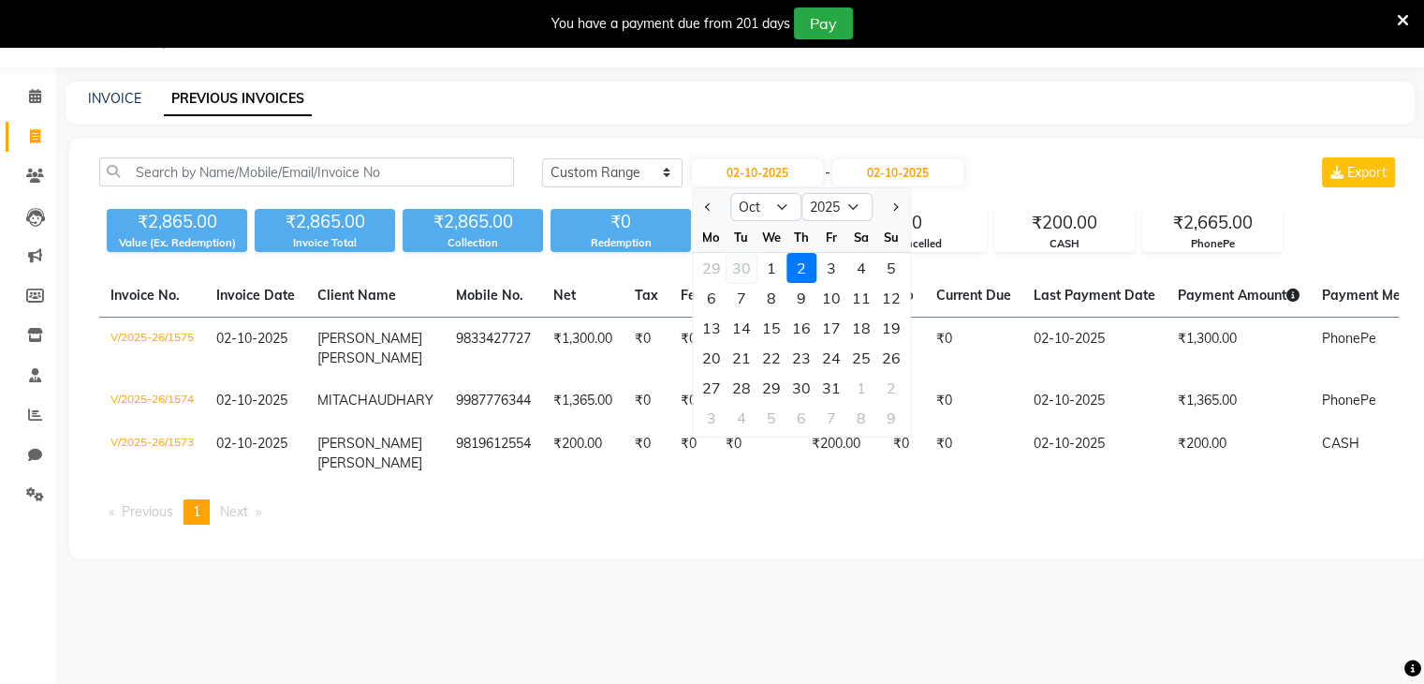
click at [740, 264] on div "30" at bounding box center [742, 268] width 30 height 30
type input "[DATE]"
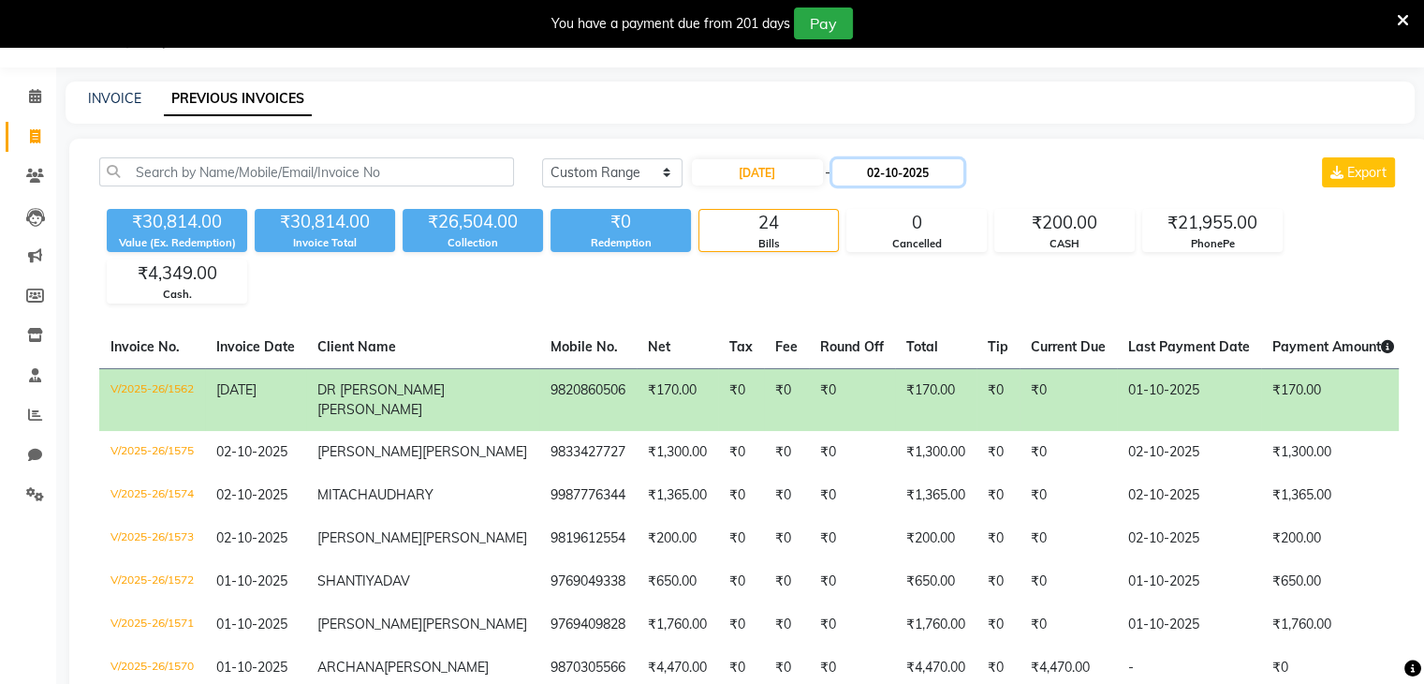
click at [897, 170] on input "02-10-2025" at bounding box center [898, 172] width 131 height 26
select select "10"
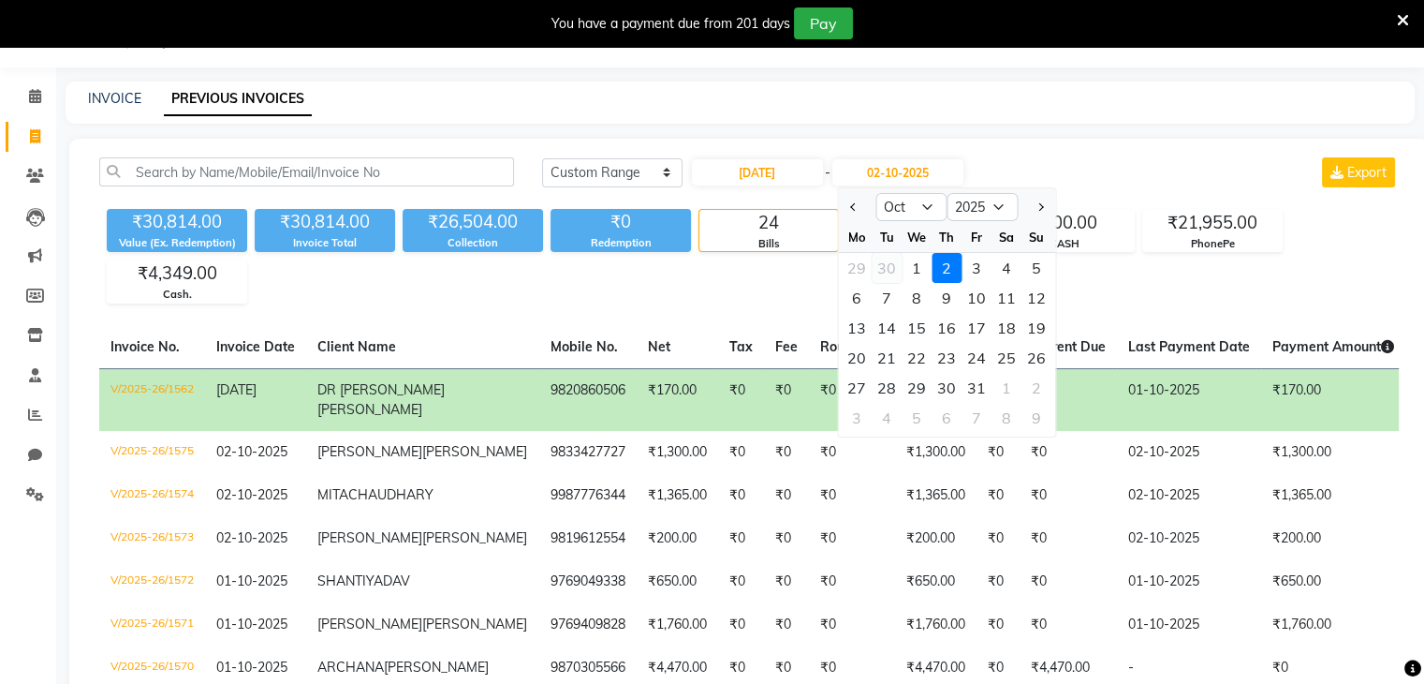
click at [888, 263] on div "30" at bounding box center [887, 268] width 30 height 30
type input "[DATE]"
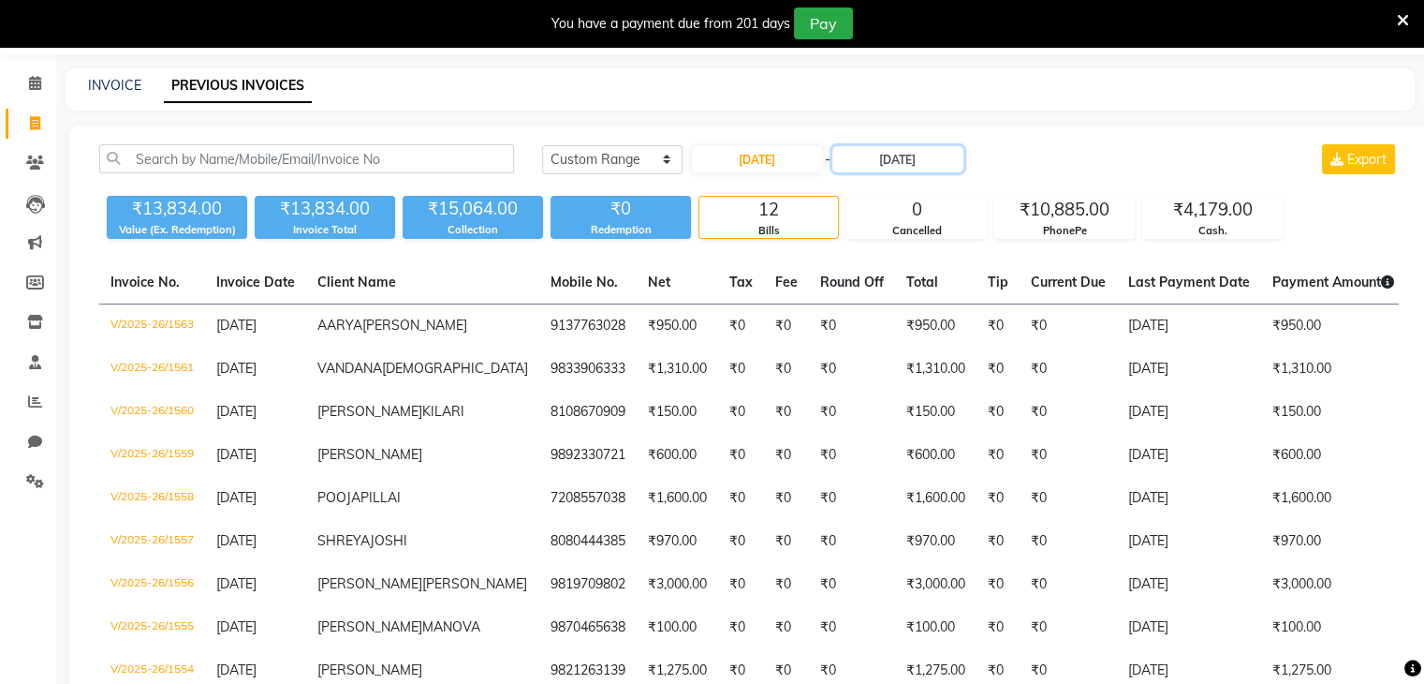
scroll to position [32, 0]
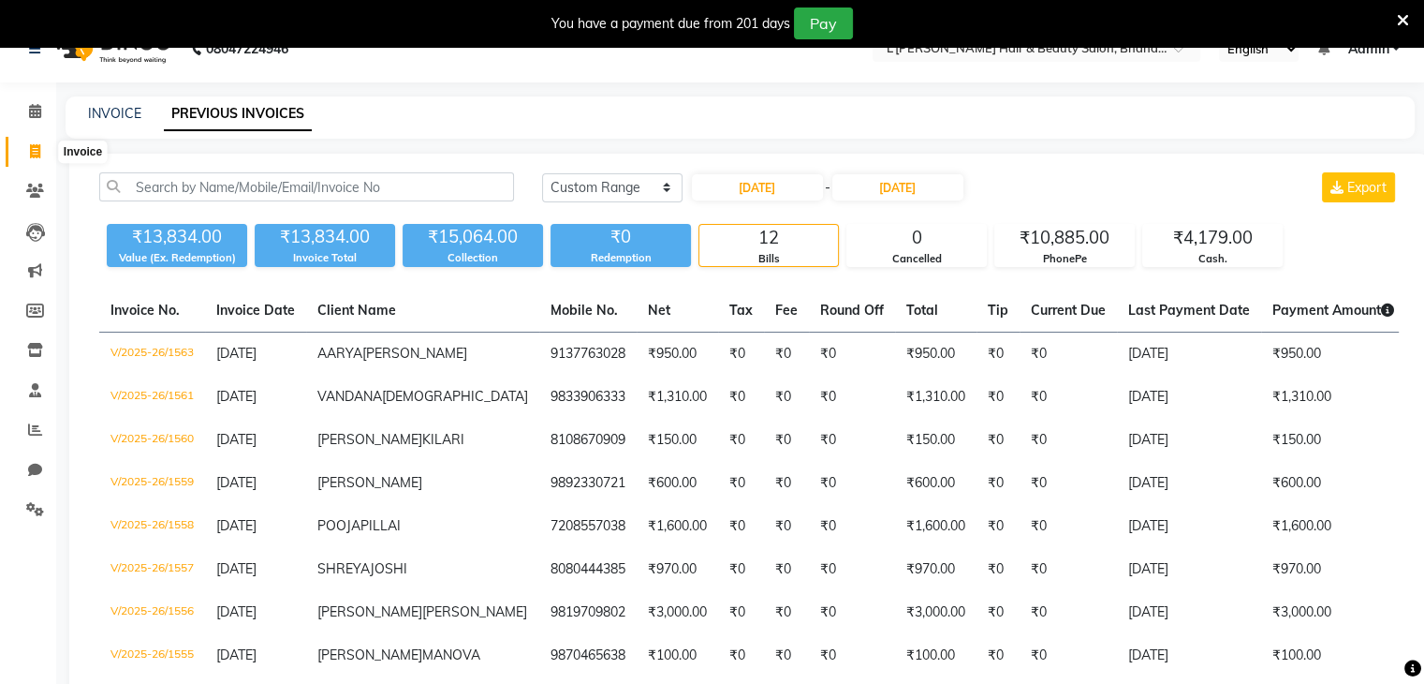
click at [34, 155] on icon at bounding box center [35, 151] width 10 height 14
select select "service"
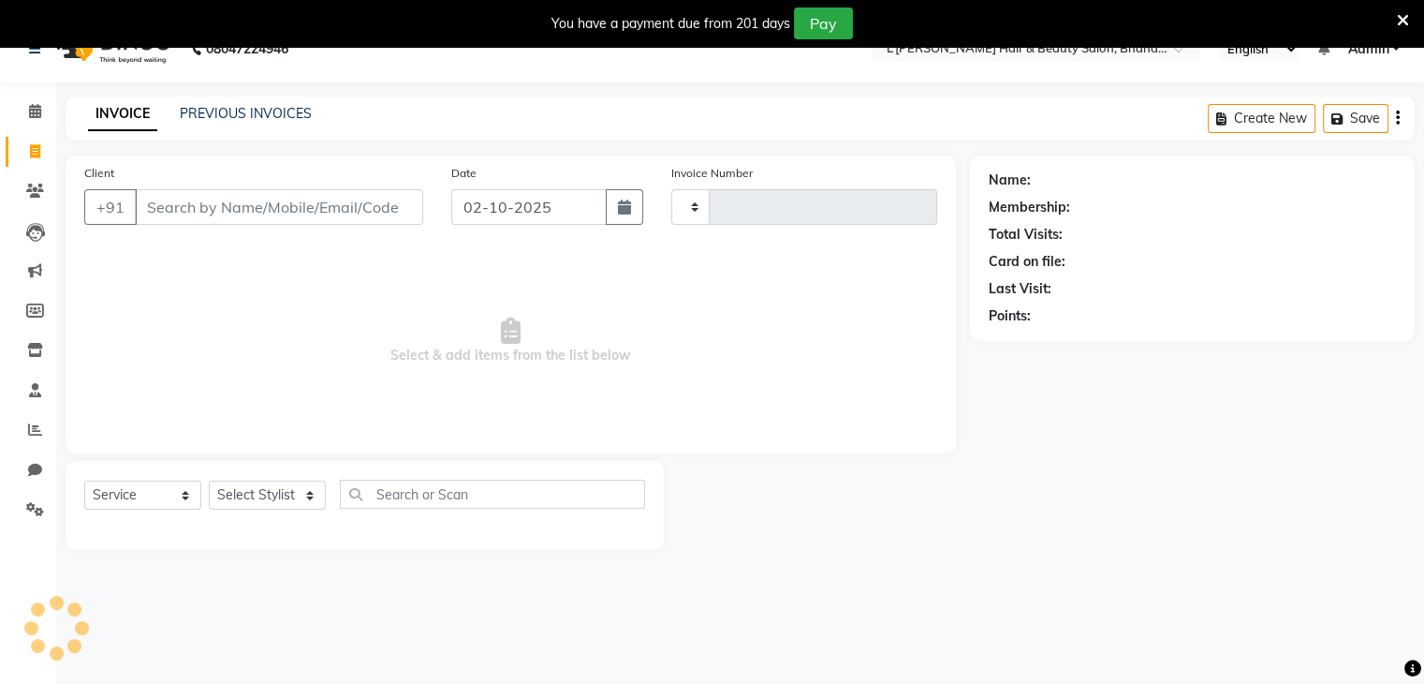
type input "1576"
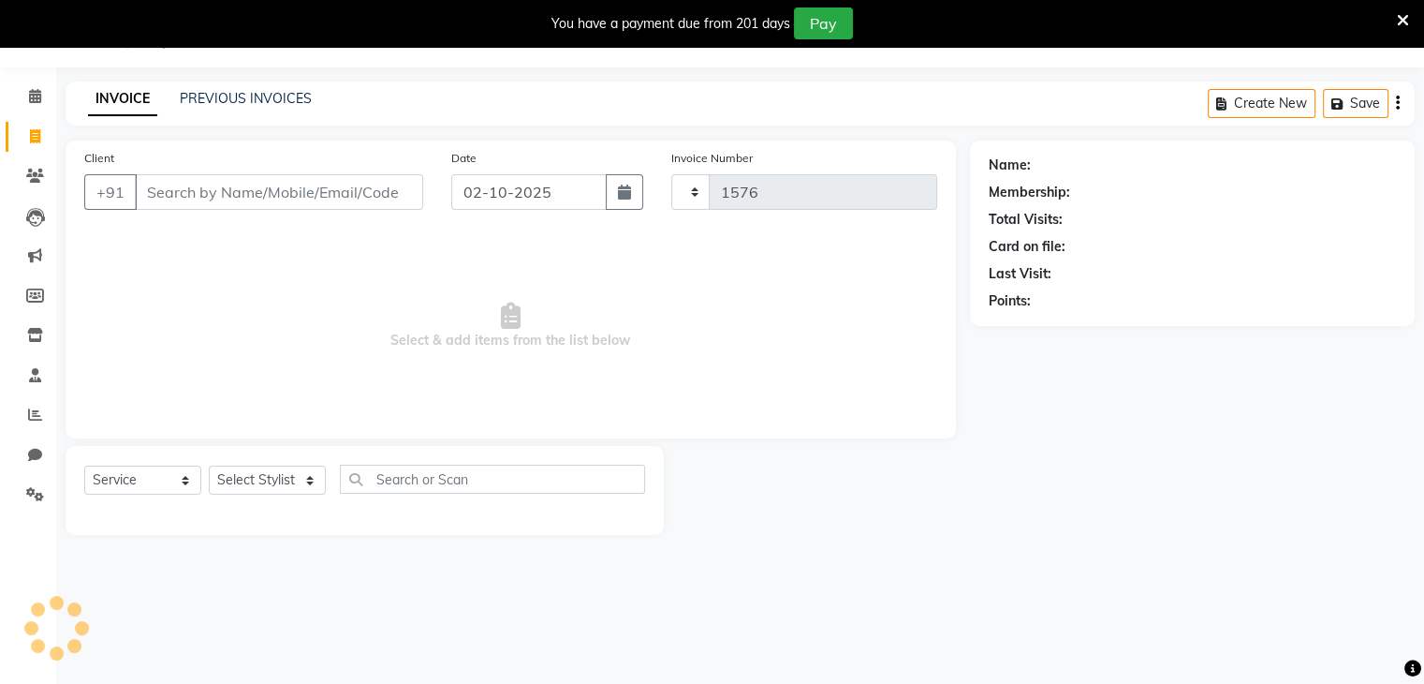
select select "7828"
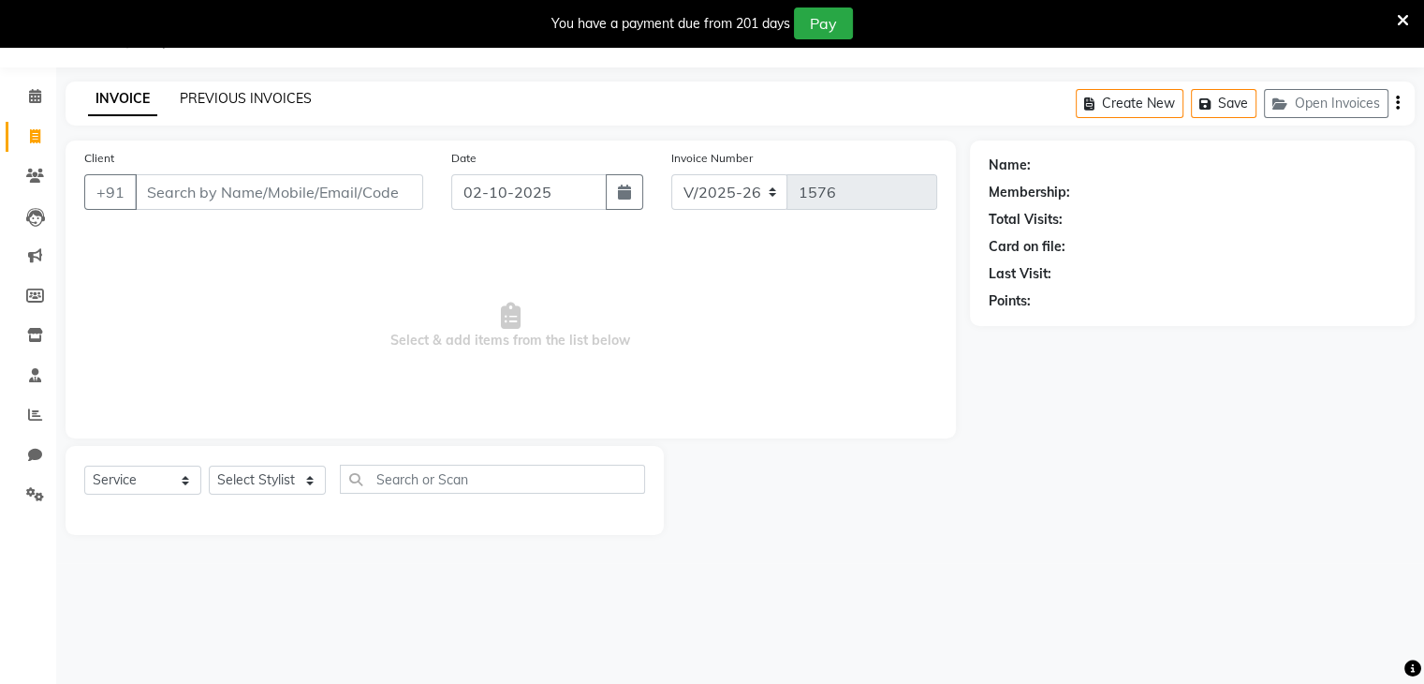
click at [235, 90] on link "PREVIOUS INVOICES" at bounding box center [246, 98] width 132 height 17
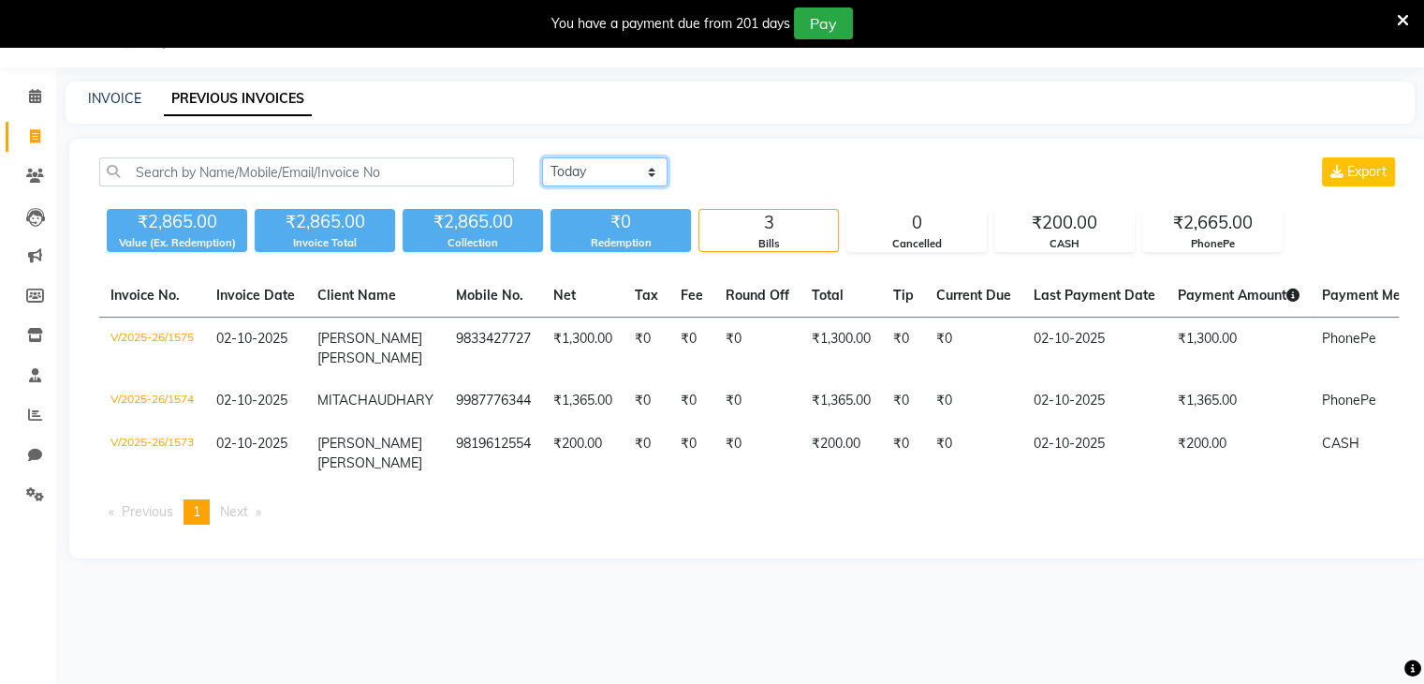
click at [581, 175] on select "[DATE] [DATE] Custom Range" at bounding box center [604, 171] width 125 height 29
select select "range"
click at [542, 157] on select "[DATE] [DATE] Custom Range" at bounding box center [604, 171] width 125 height 29
click at [744, 177] on input "02-10-2025" at bounding box center [757, 172] width 131 height 26
select select "10"
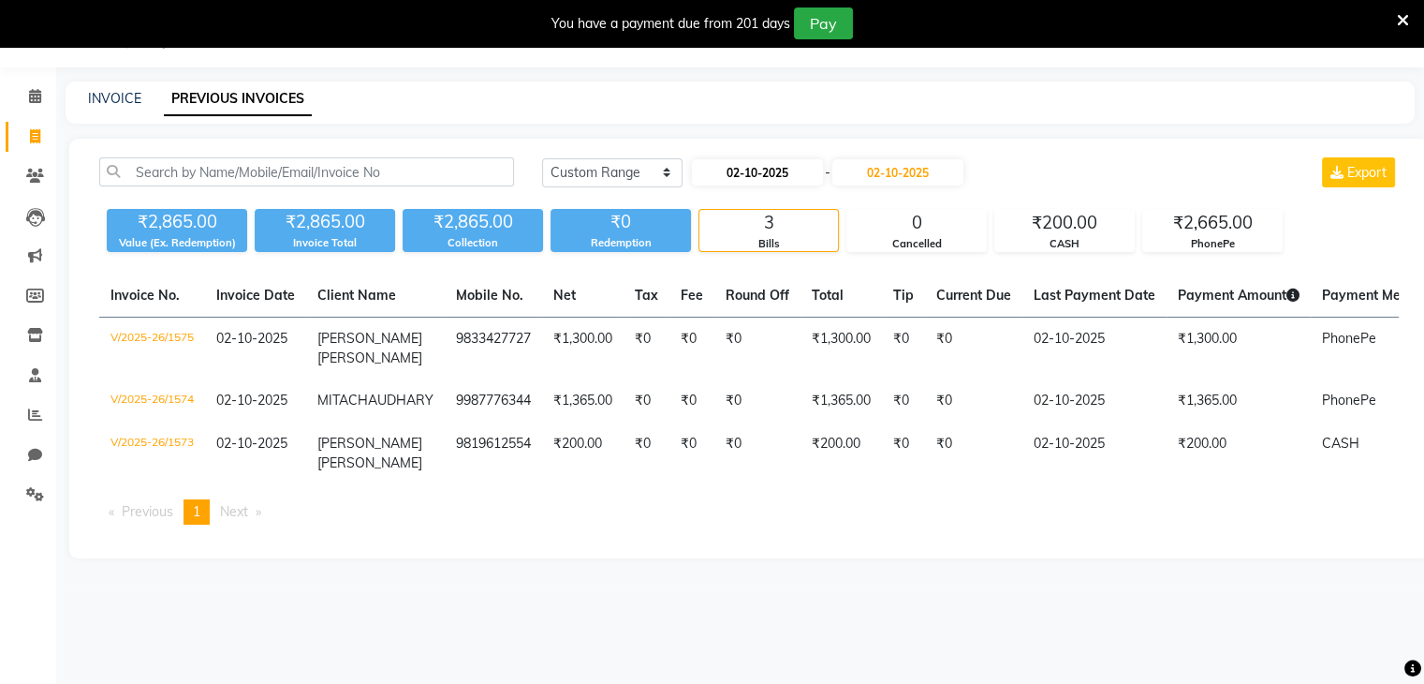
select select "2025"
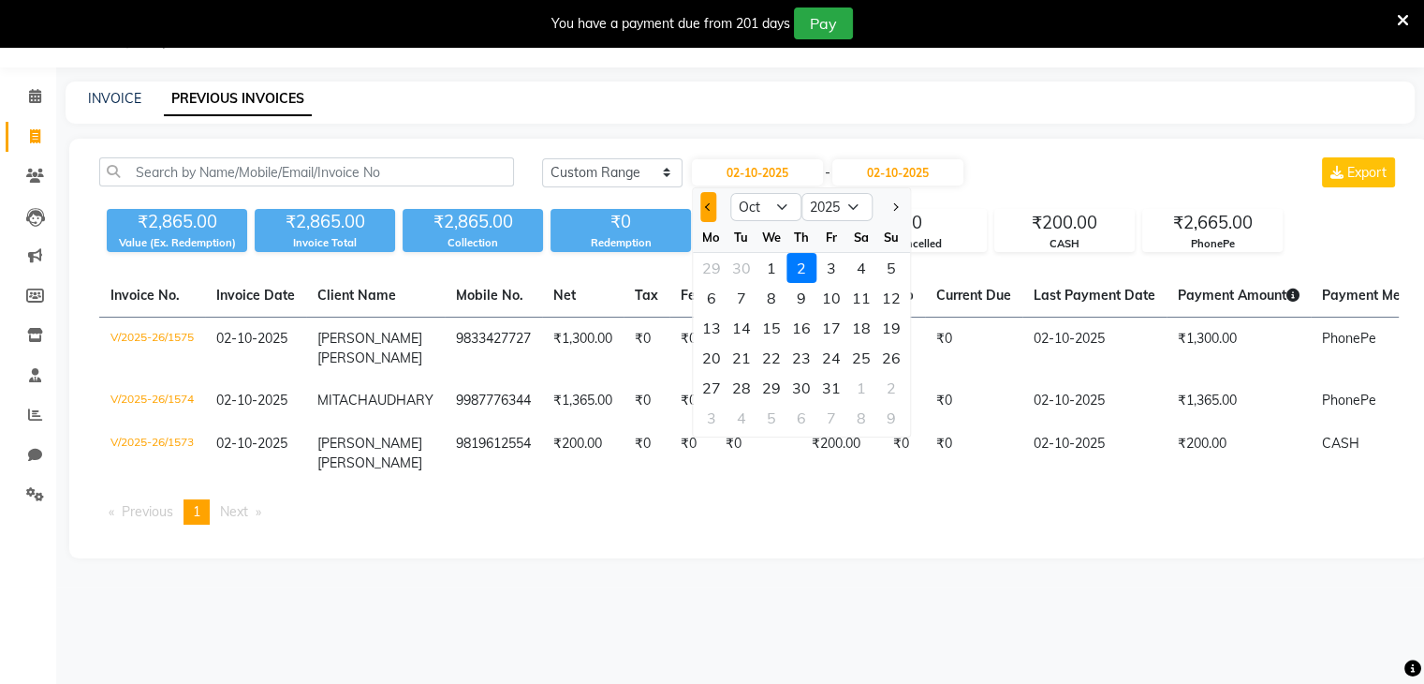
click at [705, 206] on span "Previous month" at bounding box center [708, 206] width 7 height 7
select select "9"
click at [892, 351] on div "28" at bounding box center [892, 358] width 30 height 30
type input "[DATE]"
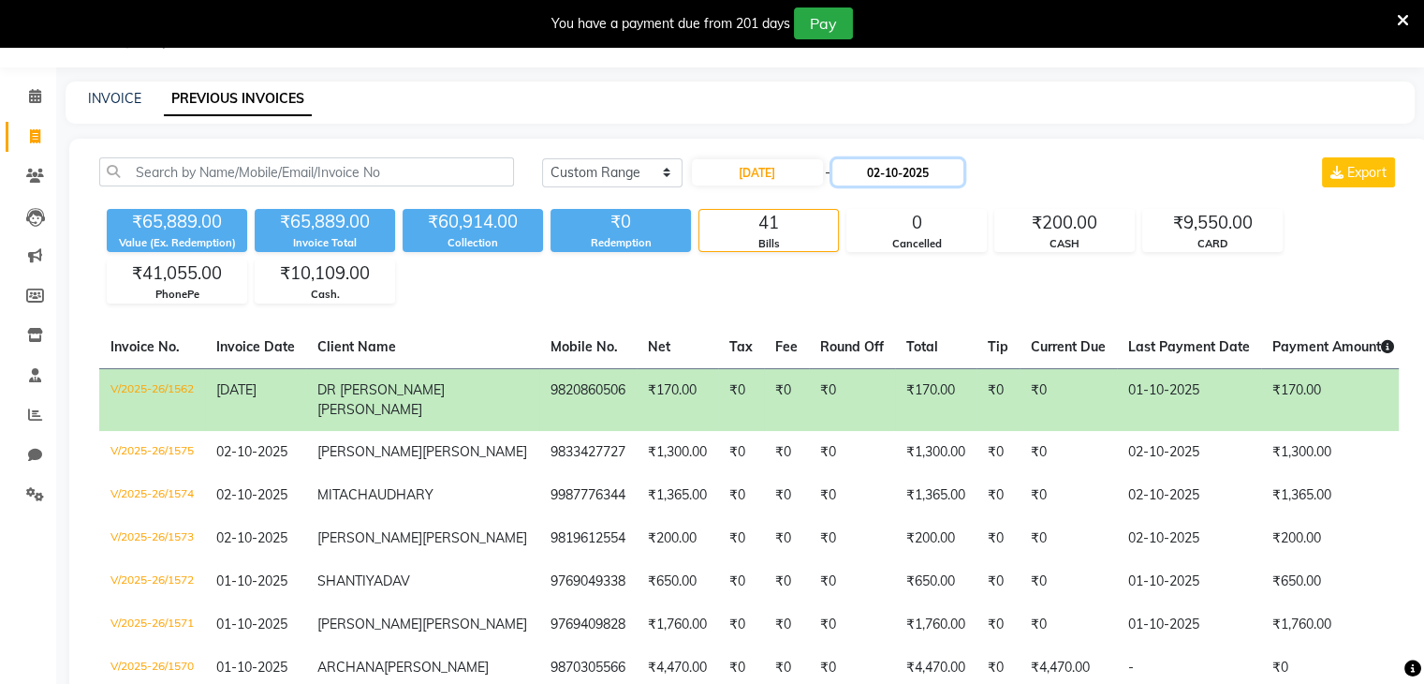
click at [948, 170] on input "02-10-2025" at bounding box center [898, 172] width 131 height 26
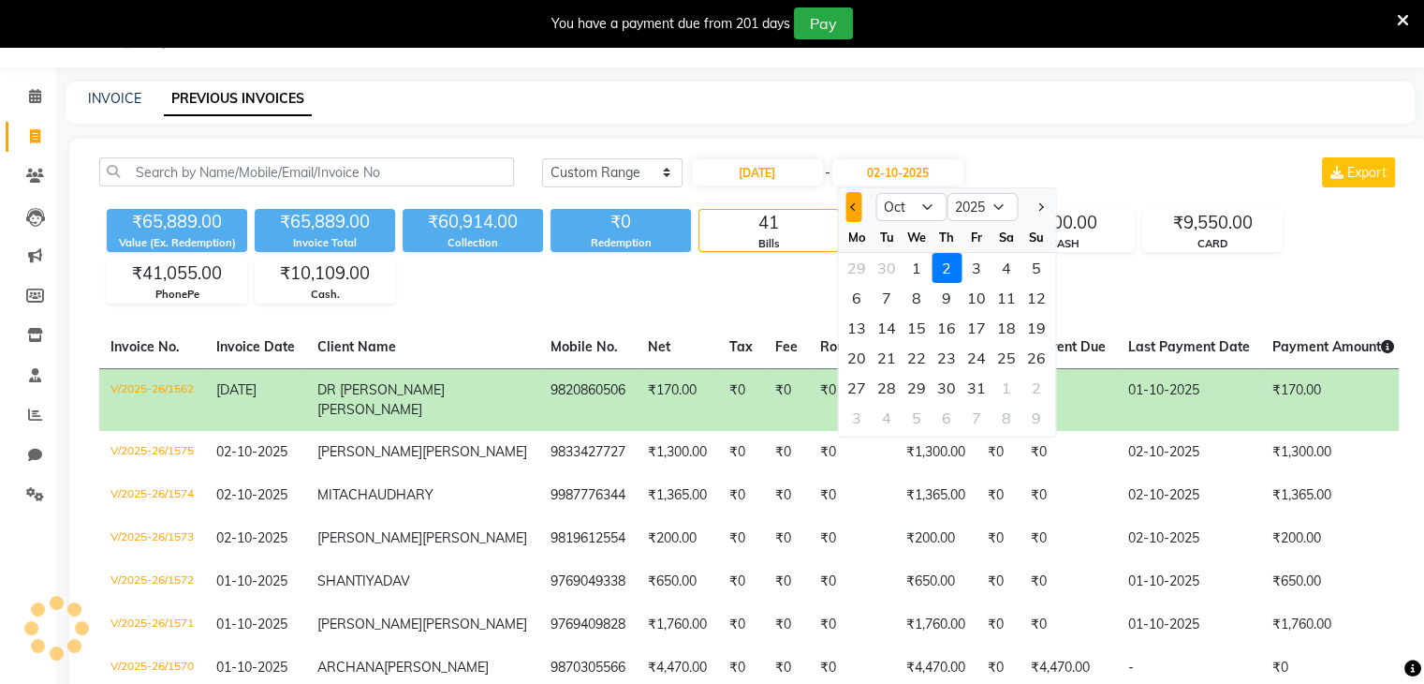
click at [852, 205] on span "Previous month" at bounding box center [853, 206] width 7 height 7
select select "9"
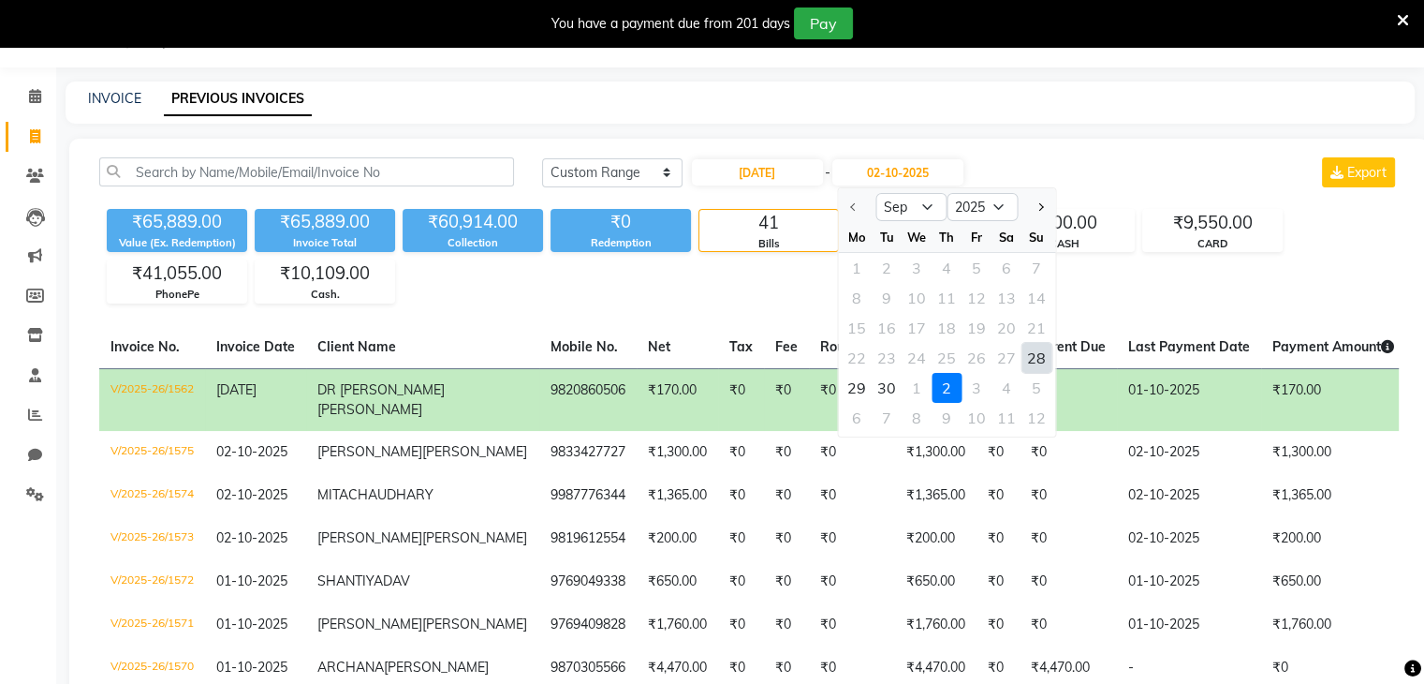
click at [1033, 357] on div "28" at bounding box center [1037, 358] width 30 height 30
type input "[DATE]"
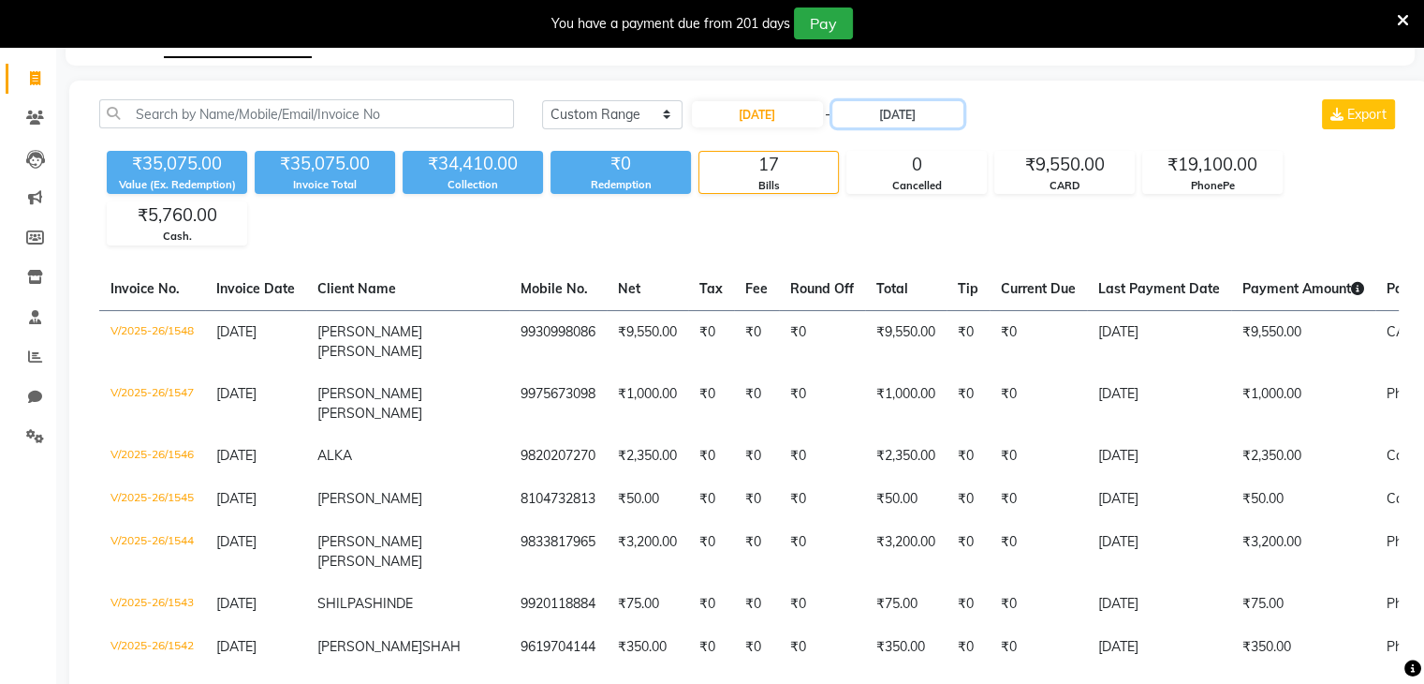
scroll to position [94, 0]
